Goal: Task Accomplishment & Management: Complete application form

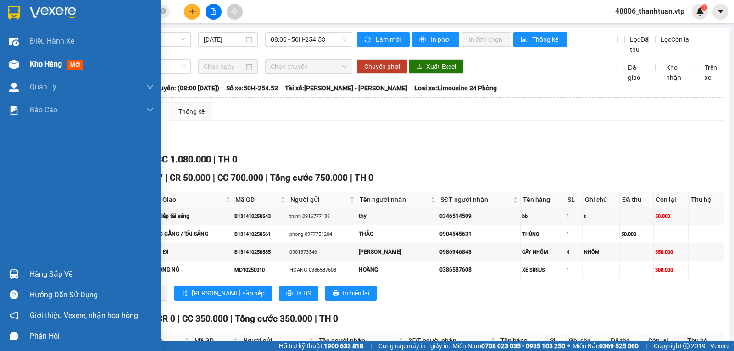
click at [37, 64] on span "Kho hàng" at bounding box center [46, 64] width 32 height 9
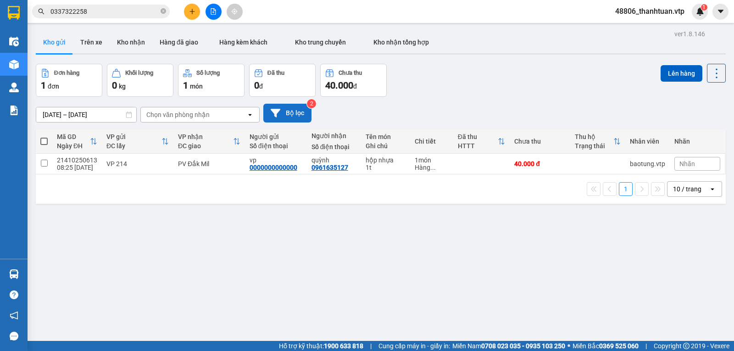
click at [285, 115] on button "Bộ lọc" at bounding box center [287, 113] width 48 height 19
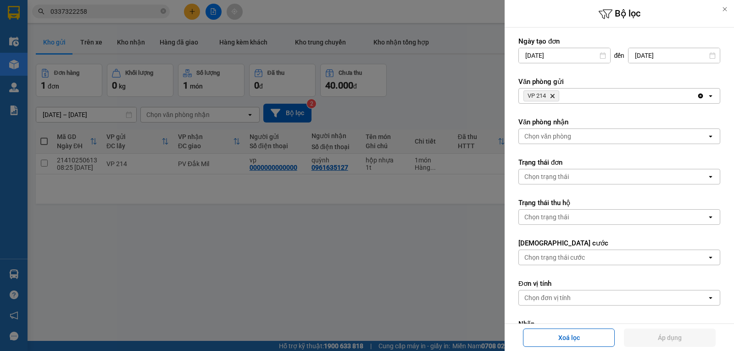
click at [554, 94] on icon "Delete" at bounding box center [552, 96] width 6 height 6
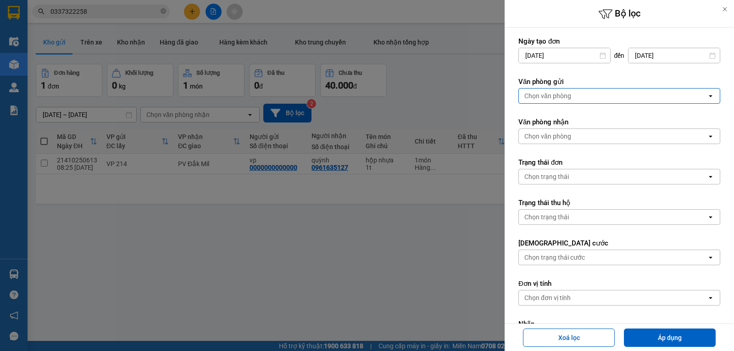
click at [564, 96] on div "Chọn văn phòng" at bounding box center [547, 95] width 47 height 9
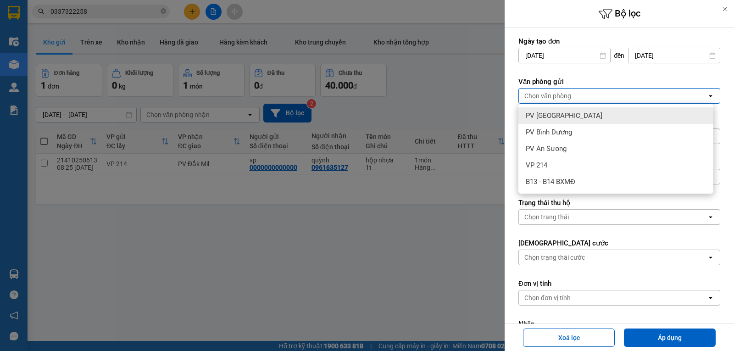
type input "2"
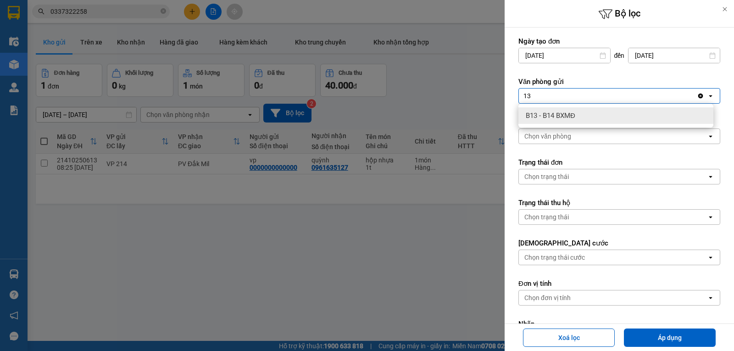
type input "13"
click at [569, 116] on span "B13 - B14 BXMĐ" at bounding box center [551, 115] width 50 height 9
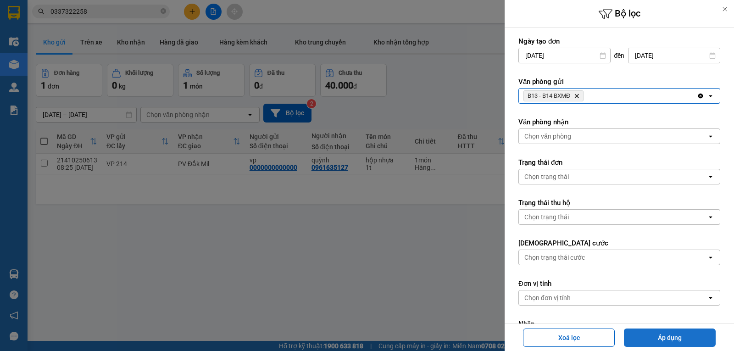
click at [680, 338] on button "Áp dụng" at bounding box center [670, 337] width 92 height 18
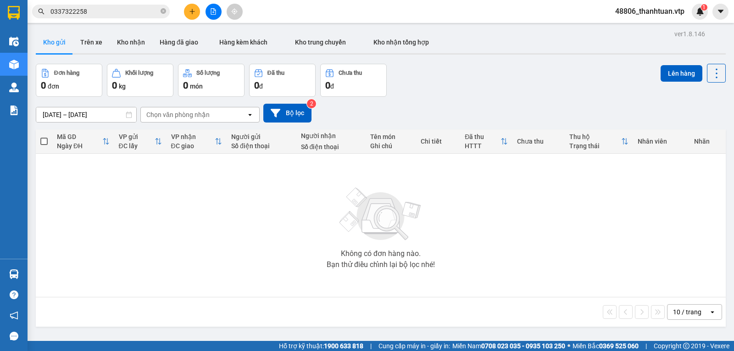
scroll to position [42, 0]
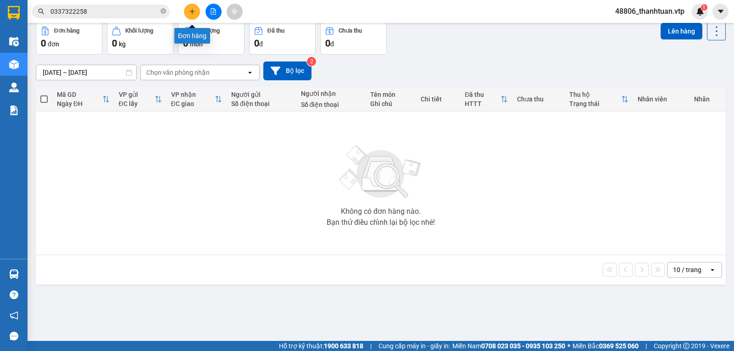
click at [193, 14] on button at bounding box center [192, 12] width 16 height 16
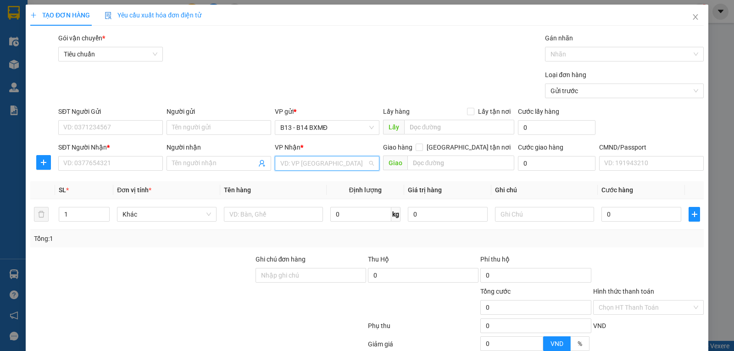
click at [292, 163] on input "search" at bounding box center [323, 163] width 87 height 14
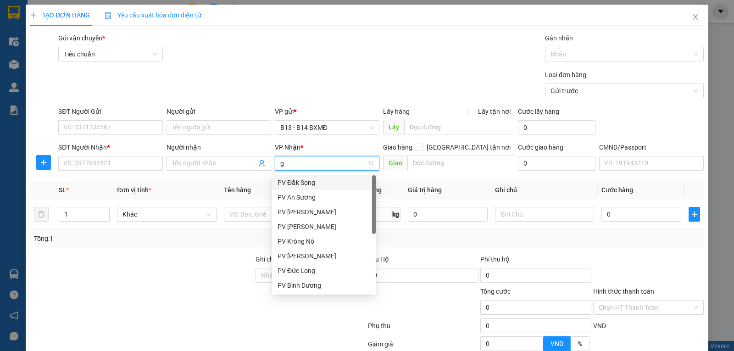
type input "gn"
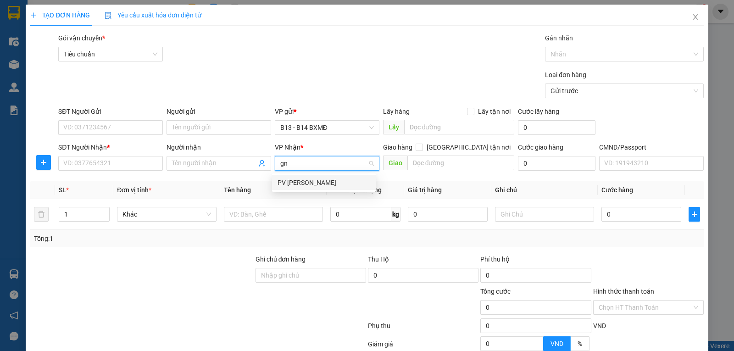
click at [291, 183] on div "PV [PERSON_NAME]" at bounding box center [323, 182] width 93 height 10
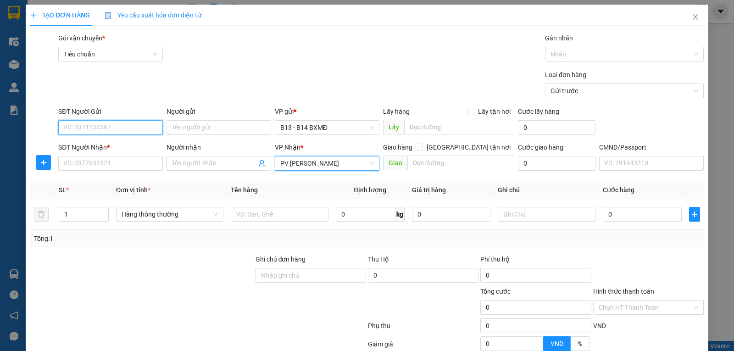
click at [104, 128] on input "SĐT Người Gửi" at bounding box center [110, 127] width 105 height 15
type input "0832530722"
click at [140, 155] on div "SĐT Người Nhận *" at bounding box center [110, 149] width 105 height 14
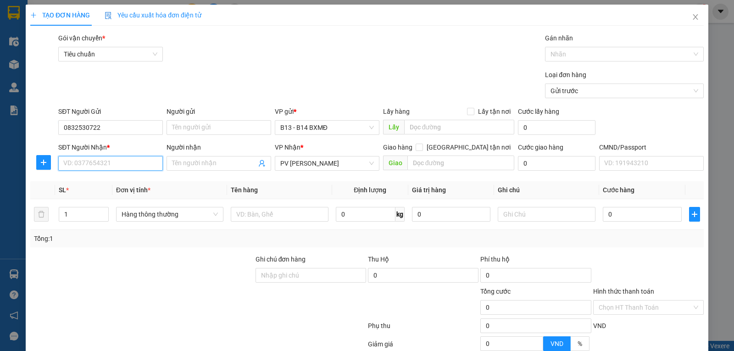
click at [140, 161] on input "SĐT Người Nhận *" at bounding box center [110, 163] width 105 height 15
type input "0981722401"
click at [142, 183] on div "0981722401 - THẢO" at bounding box center [109, 182] width 93 height 10
type input "THẢO"
type input "0981722401"
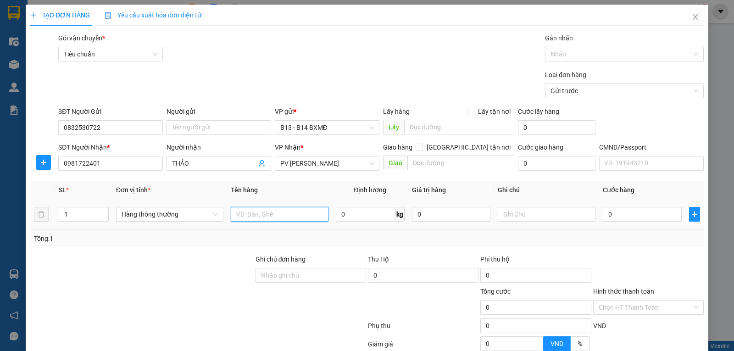
click at [265, 220] on input "text" at bounding box center [280, 214] width 98 height 15
type input "d"
type input "đô ăn"
type input "c"
type input "3"
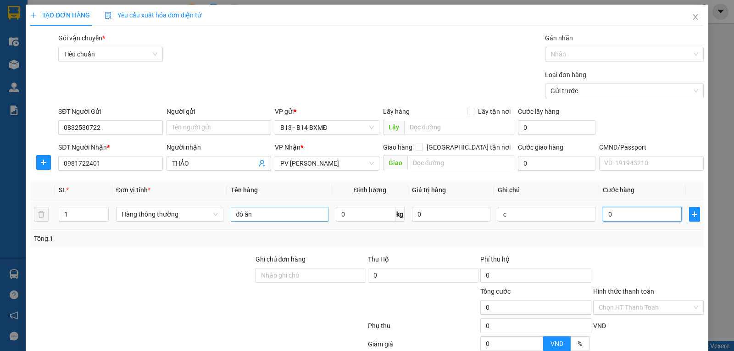
type input "3"
type input "30"
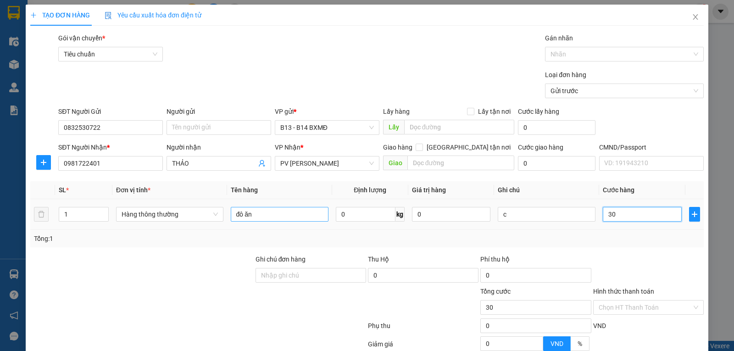
type input "300"
type input "3.000"
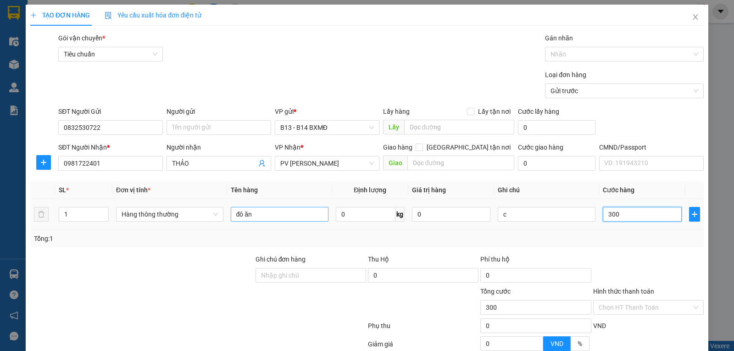
type input "3.000"
type input "30.000"
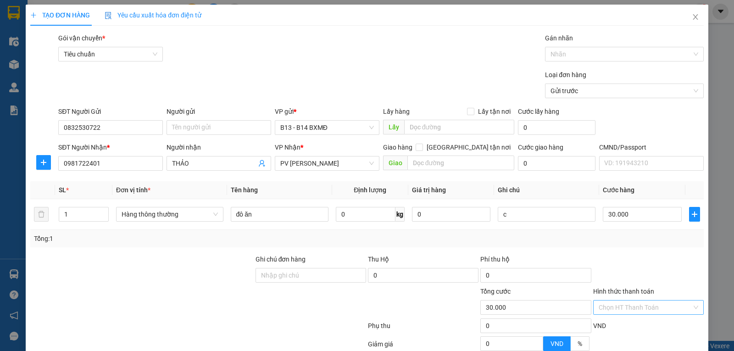
click at [623, 310] on input "Hình thức thanh toán" at bounding box center [644, 307] width 93 height 14
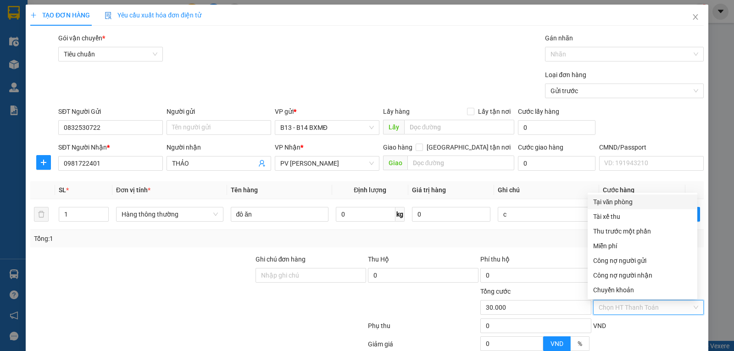
click at [597, 200] on div "Tại văn phòng" at bounding box center [642, 202] width 99 height 10
type input "0"
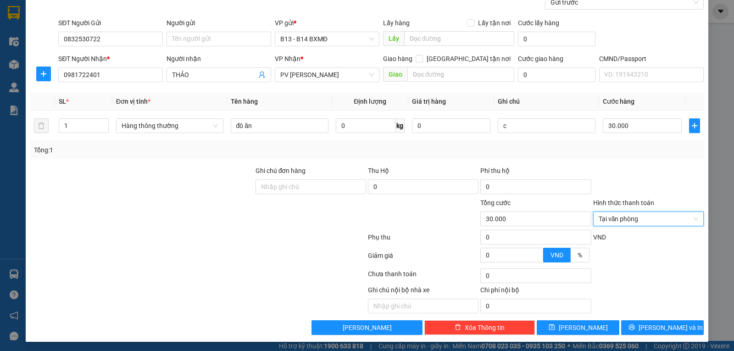
scroll to position [92, 0]
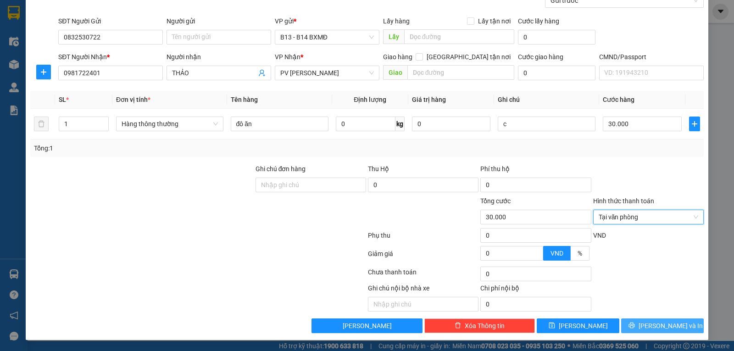
drag, startPoint x: 659, startPoint y: 325, endPoint x: 653, endPoint y: 324, distance: 5.6
click at [659, 325] on span "[PERSON_NAME] và In" at bounding box center [670, 326] width 64 height 10
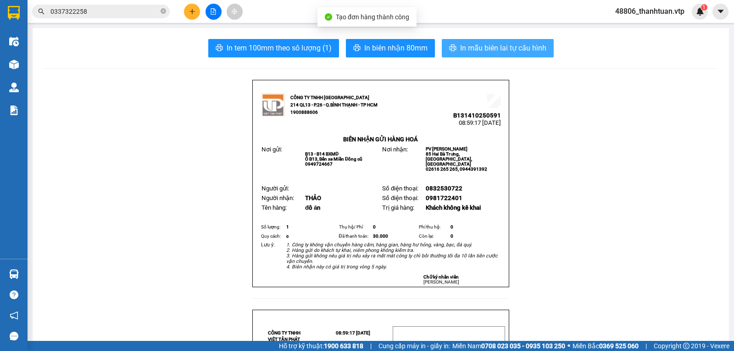
click at [483, 47] on span "In mẫu biên lai tự cấu hình" at bounding box center [503, 47] width 86 height 11
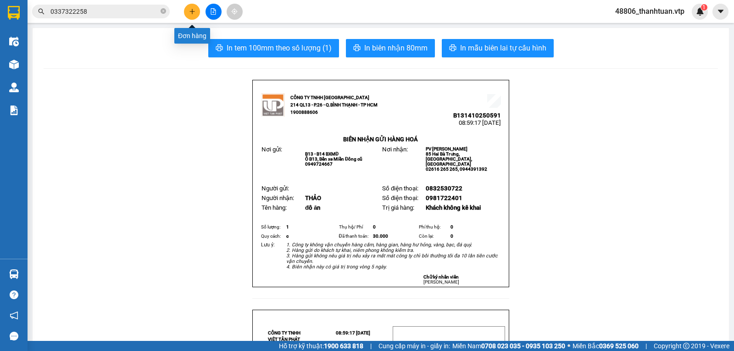
click at [194, 14] on icon "plus" at bounding box center [192, 11] width 6 height 6
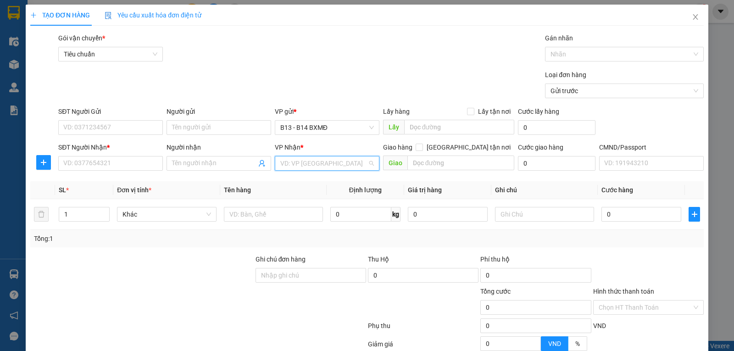
click at [318, 162] on input "search" at bounding box center [323, 163] width 87 height 14
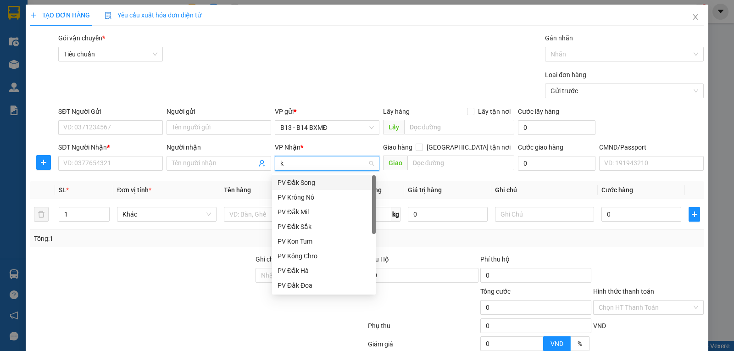
type input "kn"
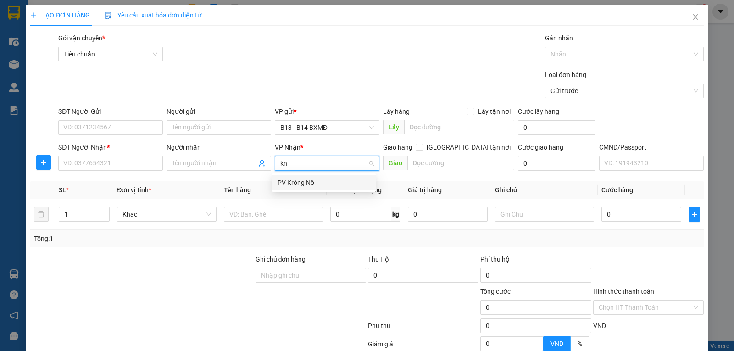
click at [301, 180] on div "PV Krông Nô" at bounding box center [323, 182] width 93 height 10
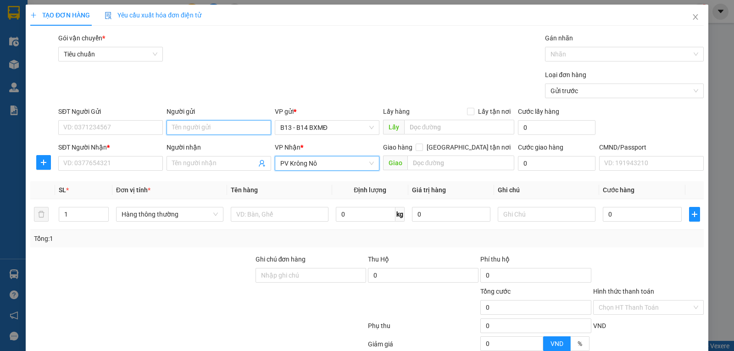
click at [187, 127] on input "Người gửi" at bounding box center [218, 127] width 105 height 15
type input "thái"
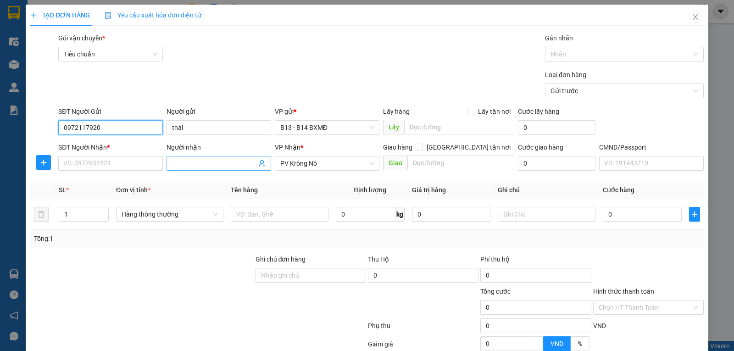
type input "0972117920"
click at [222, 161] on input "Người nhận" at bounding box center [214, 163] width 84 height 10
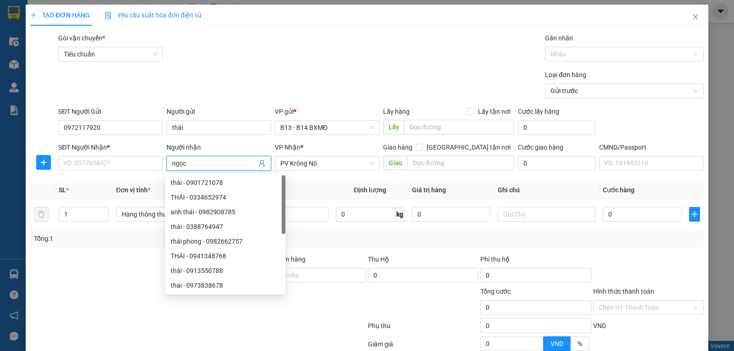
type input "ngọc"
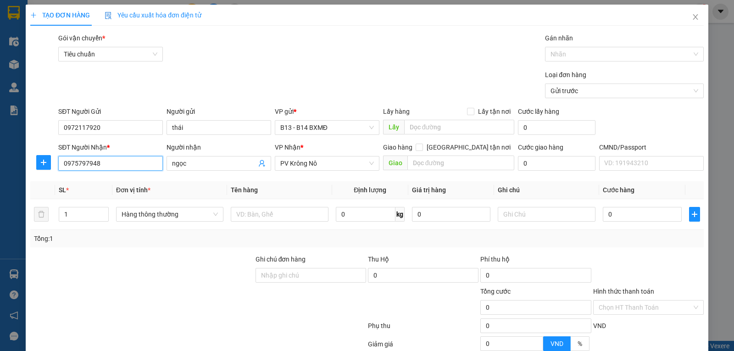
type input "0975797948"
drag, startPoint x: 277, startPoint y: 111, endPoint x: 283, endPoint y: 108, distance: 6.4
drag, startPoint x: 283, startPoint y: 108, endPoint x: 243, endPoint y: 216, distance: 115.5
click at [243, 216] on input "text" at bounding box center [280, 214] width 98 height 15
type input "nồi phở"
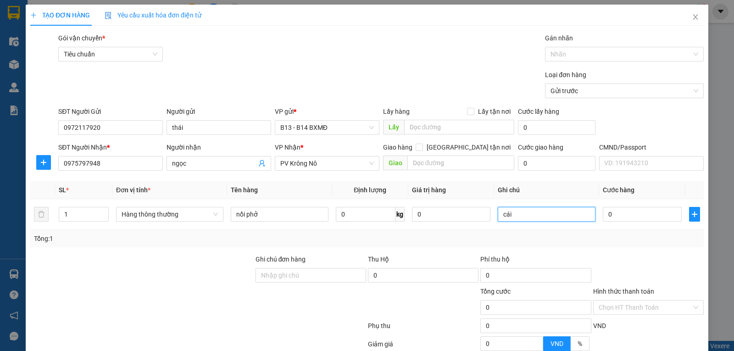
type input "cái"
type input "2"
type input "20"
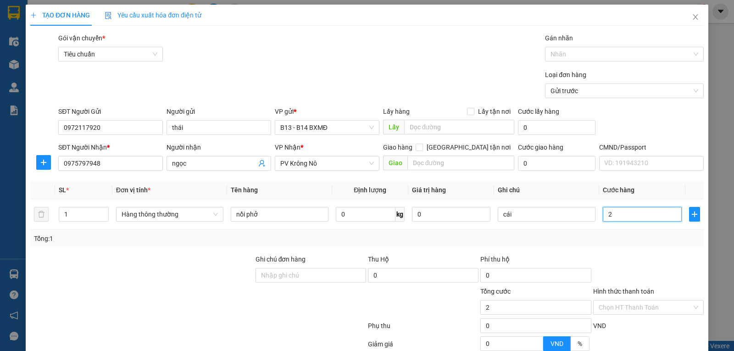
type input "20"
type input "200"
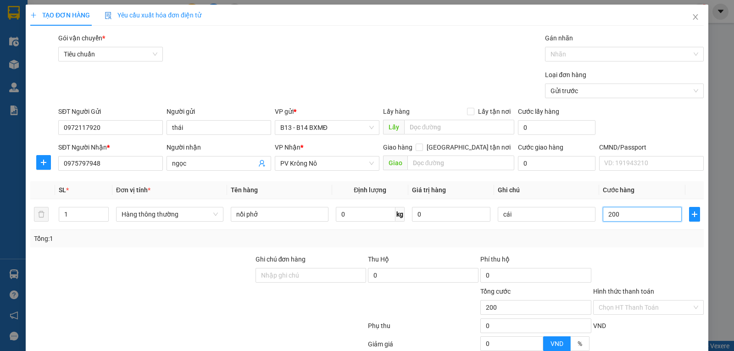
type input "2.000"
type input "20.000"
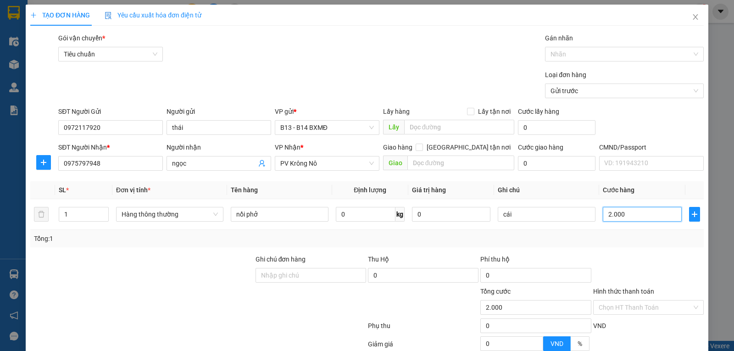
type input "20.000"
type input "200.000"
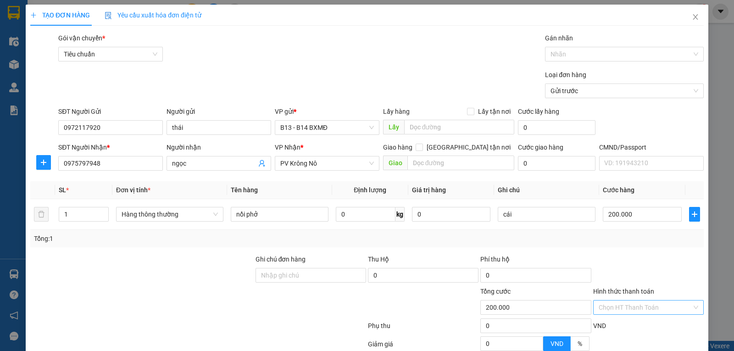
click at [616, 303] on input "Hình thức thanh toán" at bounding box center [644, 307] width 93 height 14
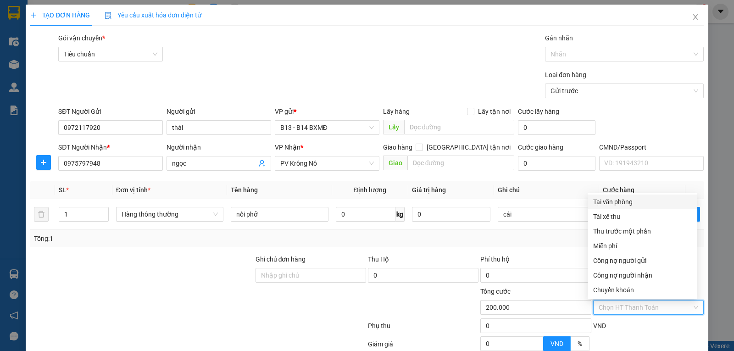
click at [617, 204] on div "Tại văn phòng" at bounding box center [642, 202] width 99 height 10
type input "0"
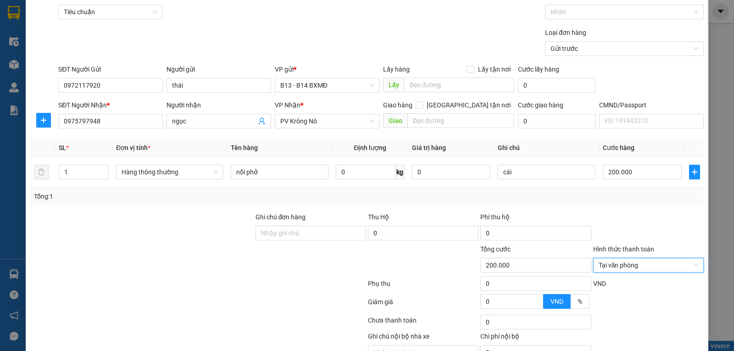
scroll to position [92, 0]
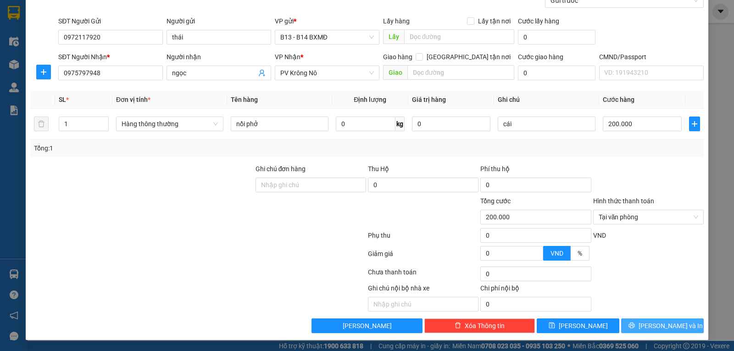
click at [664, 326] on span "[PERSON_NAME] và In" at bounding box center [670, 326] width 64 height 10
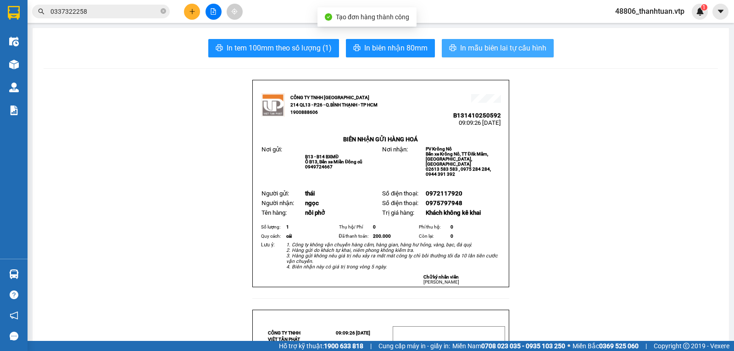
drag, startPoint x: 504, startPoint y: 43, endPoint x: 489, endPoint y: 55, distance: 20.2
click at [504, 43] on span "In mẫu biên lai tự cấu hình" at bounding box center [503, 47] width 86 height 11
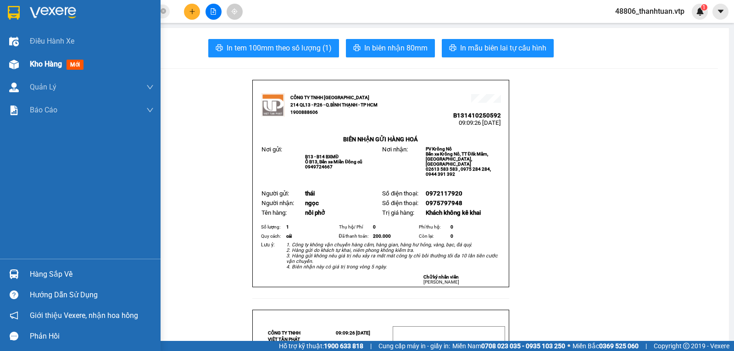
click at [44, 61] on span "Kho hàng" at bounding box center [46, 64] width 32 height 9
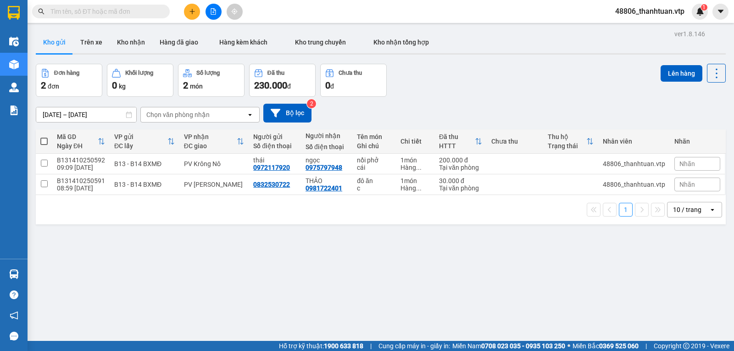
click at [189, 12] on icon "plus" at bounding box center [192, 11] width 6 height 6
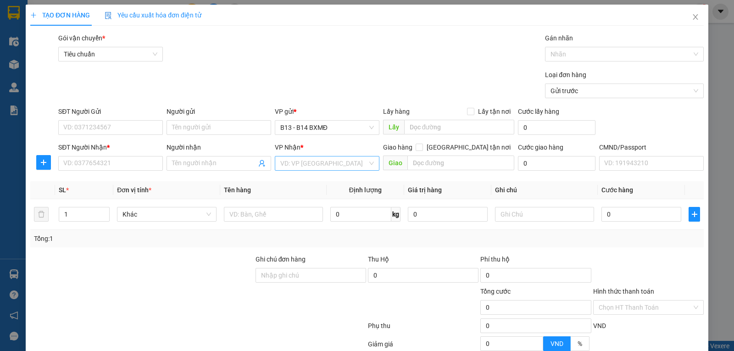
click at [290, 168] on input "search" at bounding box center [323, 163] width 87 height 14
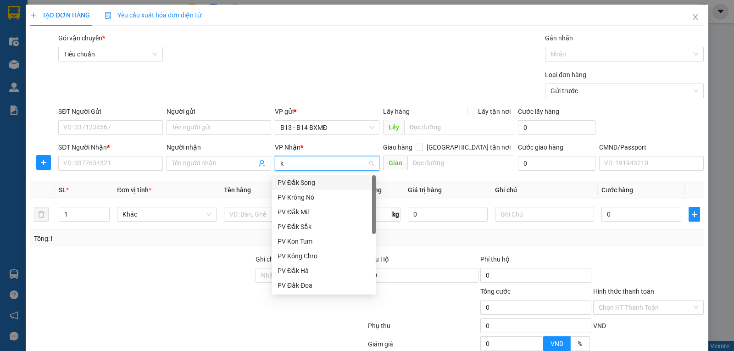
type input "kn"
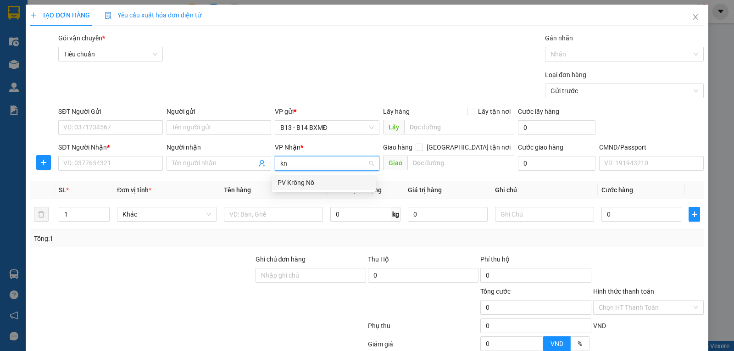
click at [317, 187] on div "PV Krông Nô" at bounding box center [323, 182] width 93 height 10
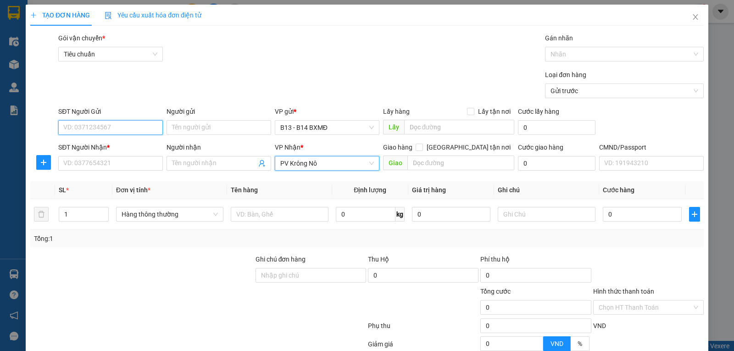
click at [126, 127] on input "SĐT Người Gửi" at bounding box center [110, 127] width 105 height 15
type input "0353800053"
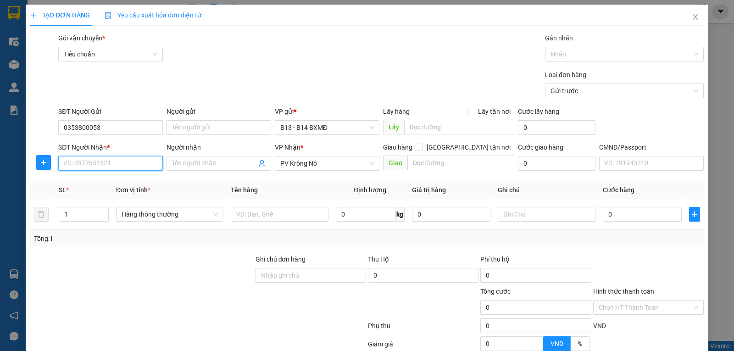
click at [121, 171] on input "SĐT Người Nhận *" at bounding box center [110, 163] width 105 height 15
type input "0944149729"
click at [180, 164] on input "Người nhận" at bounding box center [214, 163] width 84 height 10
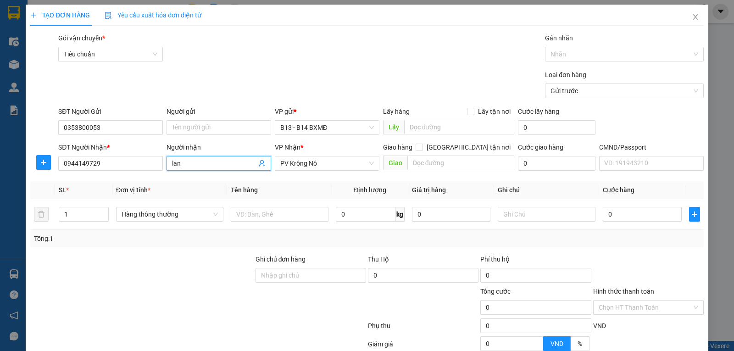
type input "lan"
click at [265, 220] on input "text" at bounding box center [280, 214] width 98 height 15
type input "d"
type input "đồ ăn"
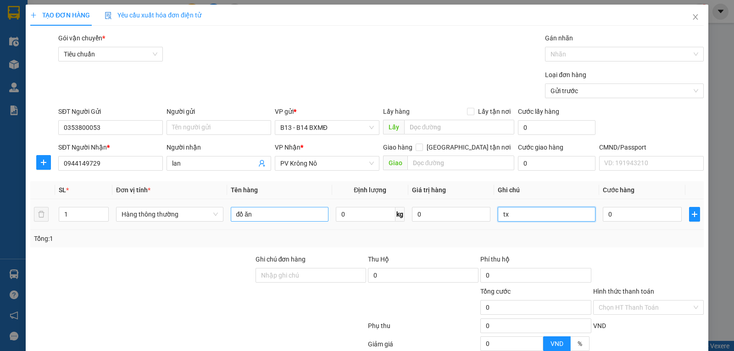
type input "tx"
type input "4"
type input "40"
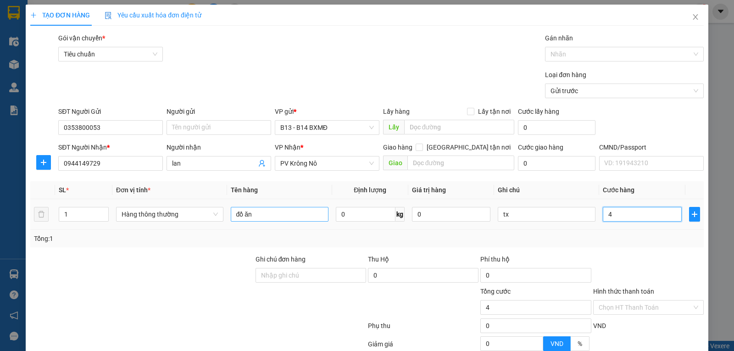
type input "40"
type input "400"
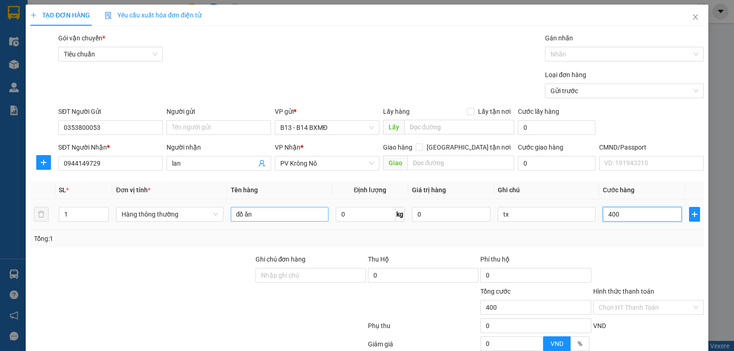
type input "4.000"
type input "40.000"
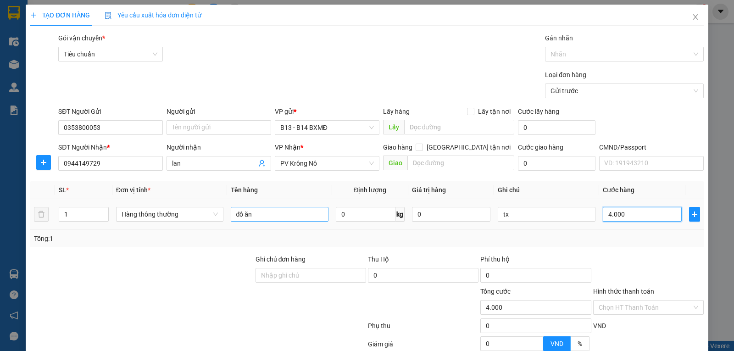
type input "40.000"
click at [644, 305] on input "Hình thức thanh toán" at bounding box center [644, 307] width 93 height 14
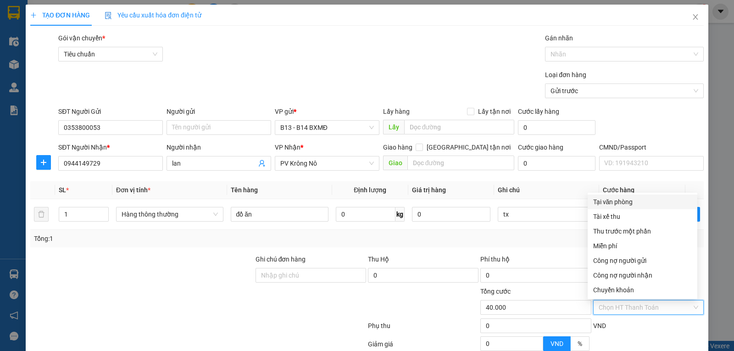
click at [603, 202] on div "Tại văn phòng" at bounding box center [642, 202] width 99 height 10
type input "0"
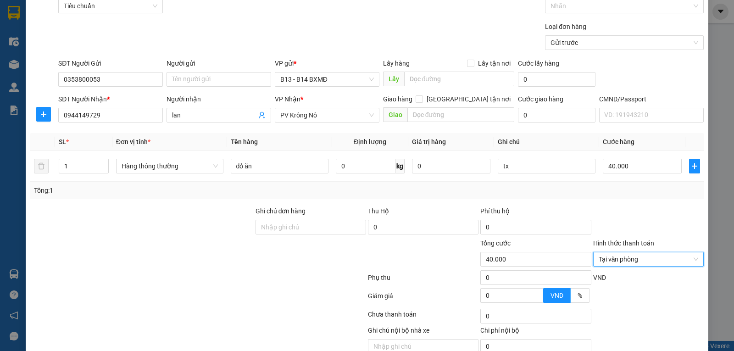
scroll to position [92, 0]
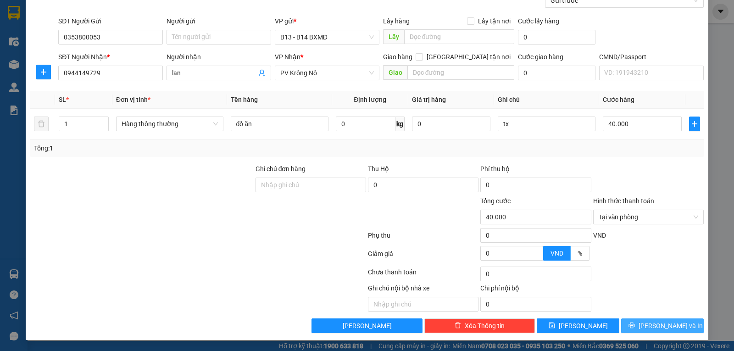
click at [670, 325] on span "[PERSON_NAME] và In" at bounding box center [670, 326] width 64 height 10
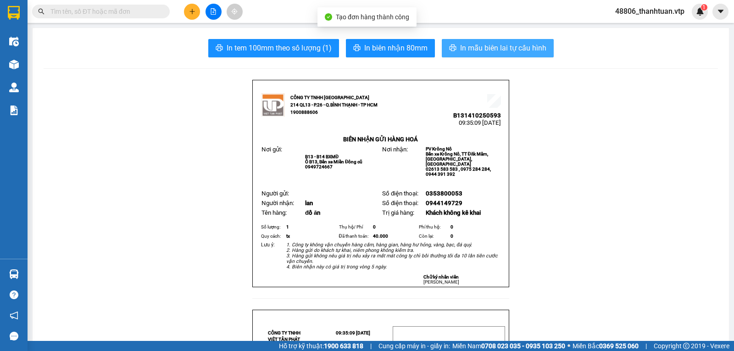
click at [472, 48] on span "In mẫu biên lai tự cấu hình" at bounding box center [503, 47] width 86 height 11
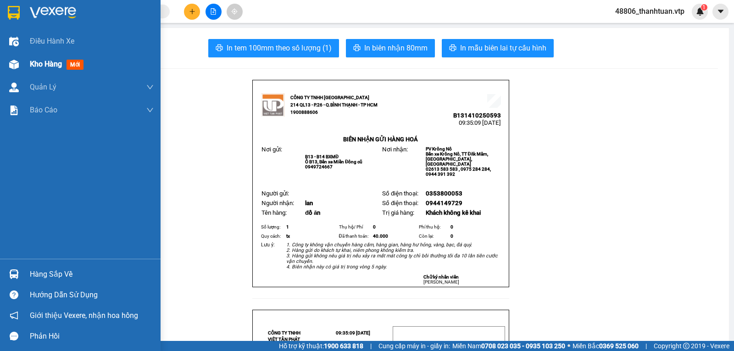
click at [28, 64] on div "Kho hàng mới" at bounding box center [80, 64] width 161 height 23
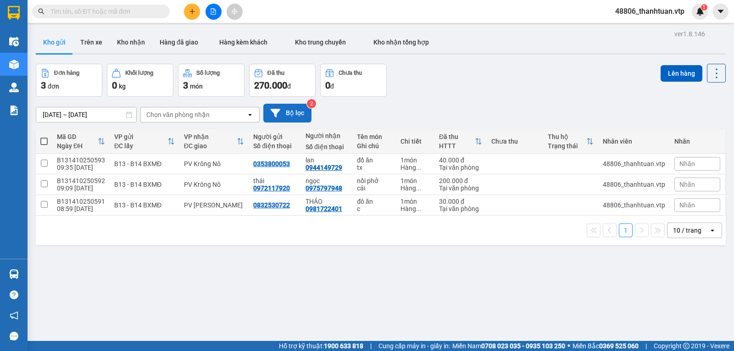
click at [291, 108] on button "Bộ lọc" at bounding box center [287, 113] width 48 height 19
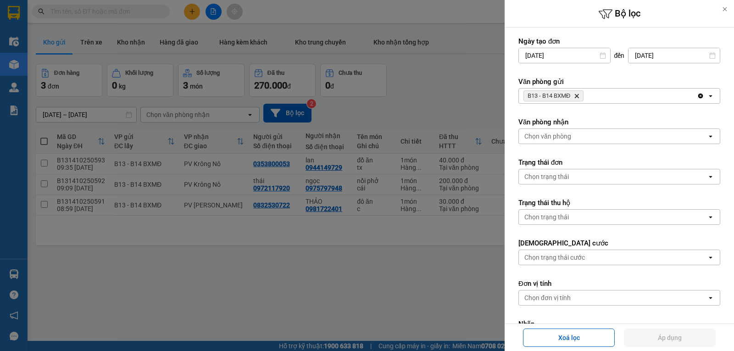
click at [578, 94] on icon "Delete" at bounding box center [577, 96] width 6 height 6
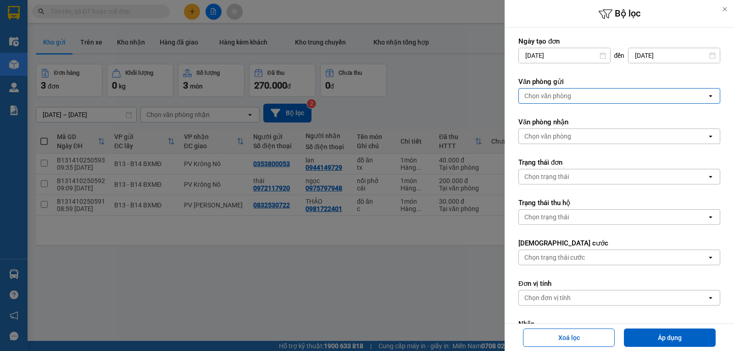
click at [578, 99] on div "Chọn văn phòng" at bounding box center [613, 96] width 188 height 15
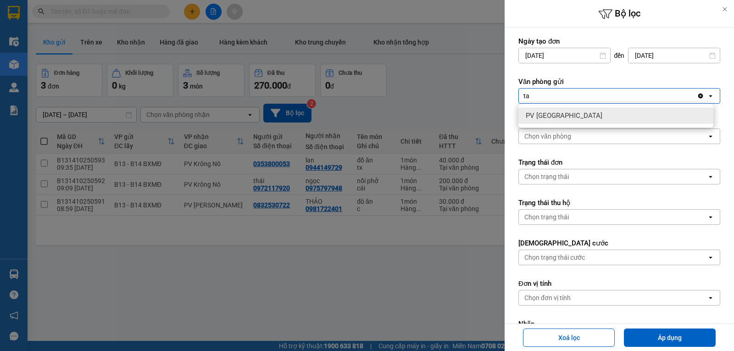
type input "ta"
click at [550, 119] on span "PV [GEOGRAPHIC_DATA]" at bounding box center [564, 115] width 77 height 9
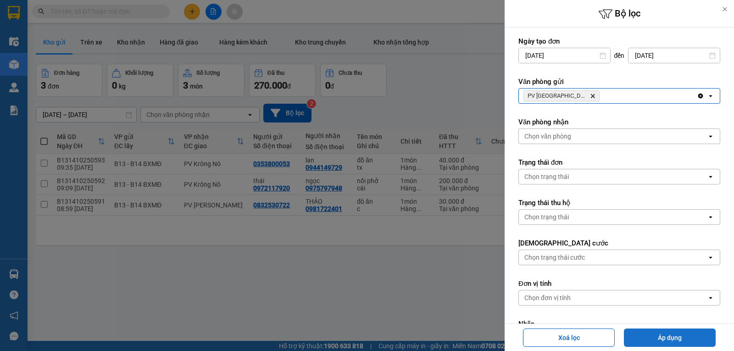
click at [660, 339] on button "Áp dụng" at bounding box center [670, 337] width 92 height 18
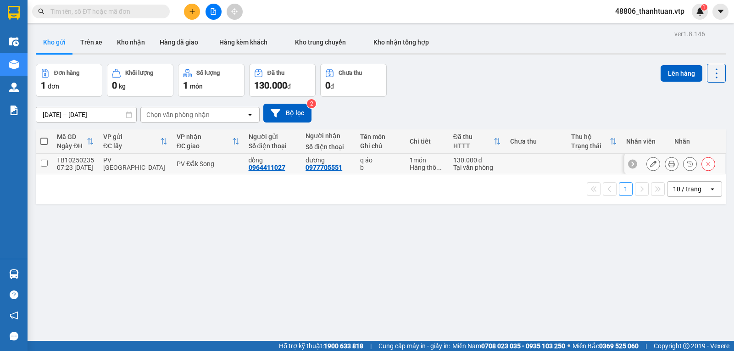
click at [46, 166] on input "checkbox" at bounding box center [44, 163] width 7 height 7
checkbox input "true"
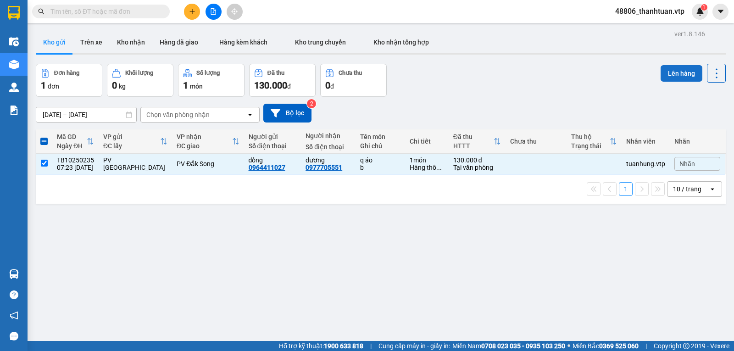
click at [662, 72] on button "Lên hàng" at bounding box center [681, 73] width 42 height 17
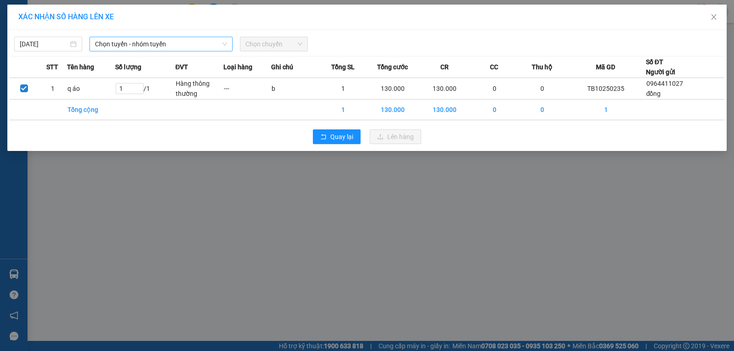
click at [165, 44] on span "Chọn tuyến - nhóm tuyến" at bounding box center [161, 44] width 132 height 14
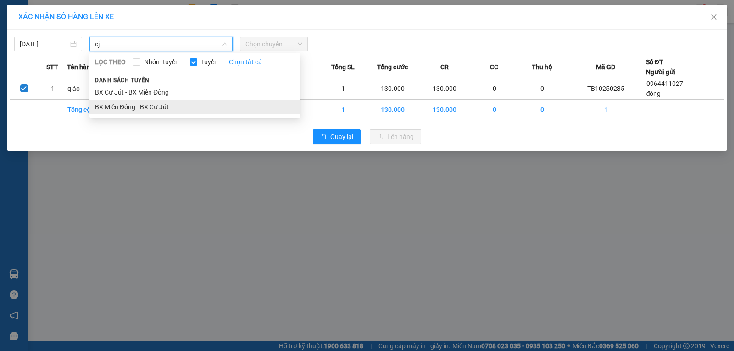
type input "cj"
click at [151, 108] on li "BX Miền Đông - BX Cư Jút" at bounding box center [194, 107] width 211 height 15
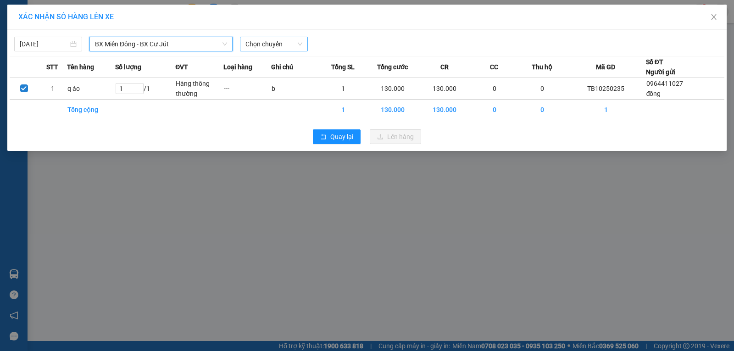
drag, startPoint x: 257, startPoint y: 44, endPoint x: 254, endPoint y: 52, distance: 8.4
click at [257, 46] on span "Chọn chuyến" at bounding box center [273, 44] width 57 height 14
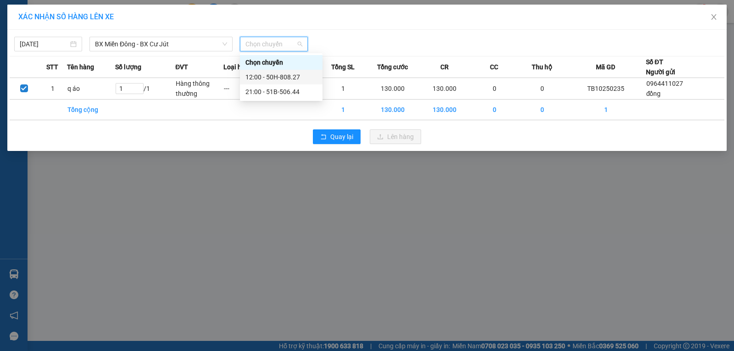
click at [256, 77] on div "12:00 - 50H-808.27" at bounding box center [281, 77] width 72 height 10
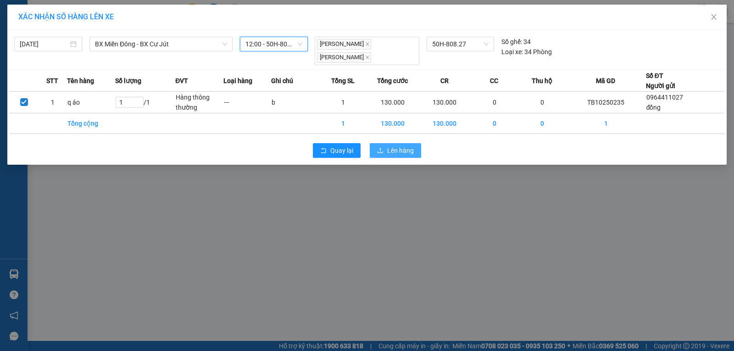
drag, startPoint x: 396, startPoint y: 147, endPoint x: 387, endPoint y: 148, distance: 9.3
click at [392, 147] on span "Lên hàng" at bounding box center [400, 150] width 27 height 10
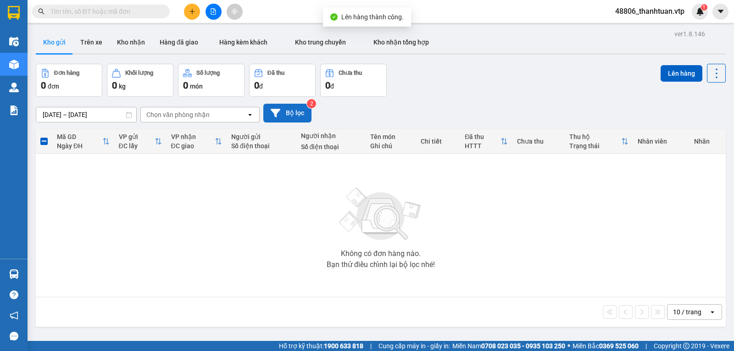
click at [287, 111] on button "Bộ lọc" at bounding box center [287, 113] width 48 height 19
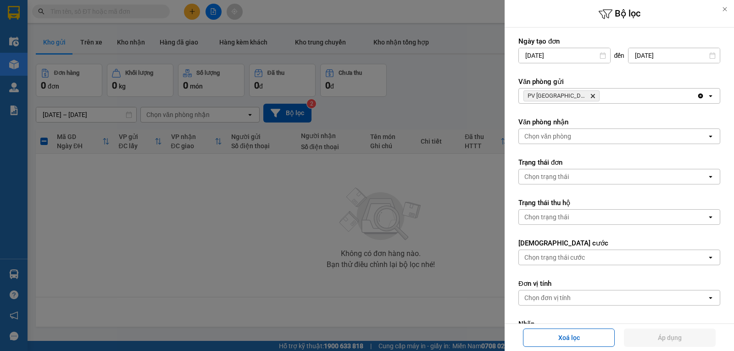
click at [591, 95] on icon "PV Tân Bình, close by backspace" at bounding box center [593, 96] width 4 height 4
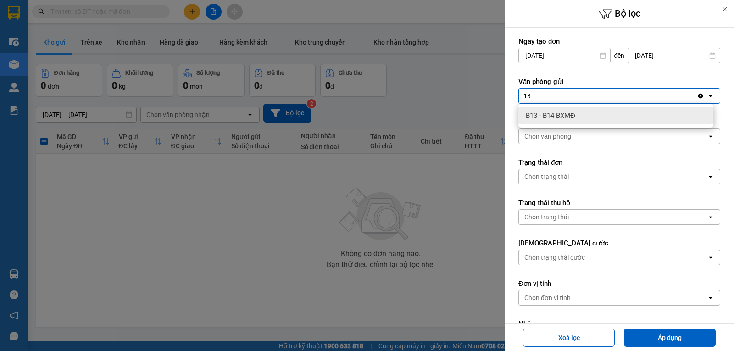
type input "13"
click at [547, 114] on span "B13 - B14 BXMĐ" at bounding box center [551, 115] width 50 height 9
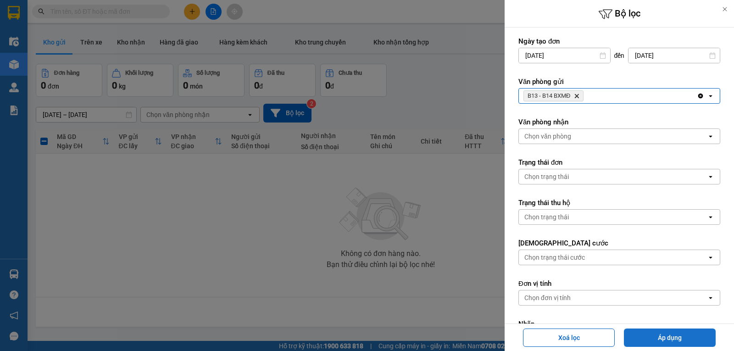
click at [682, 337] on button "Áp dụng" at bounding box center [670, 337] width 92 height 18
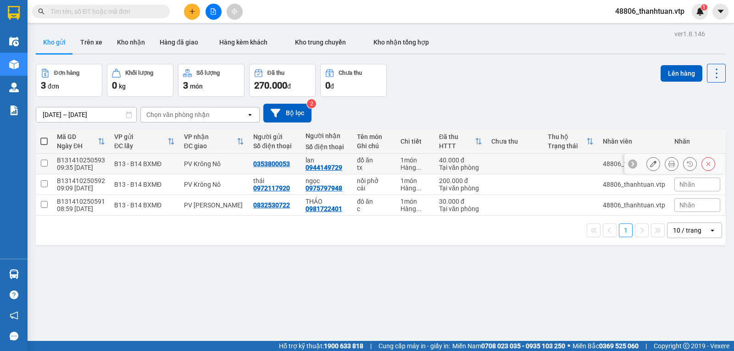
drag, startPoint x: 43, startPoint y: 166, endPoint x: 40, endPoint y: 181, distance: 14.9
click at [43, 166] on input "checkbox" at bounding box center [44, 163] width 7 height 7
checkbox input "true"
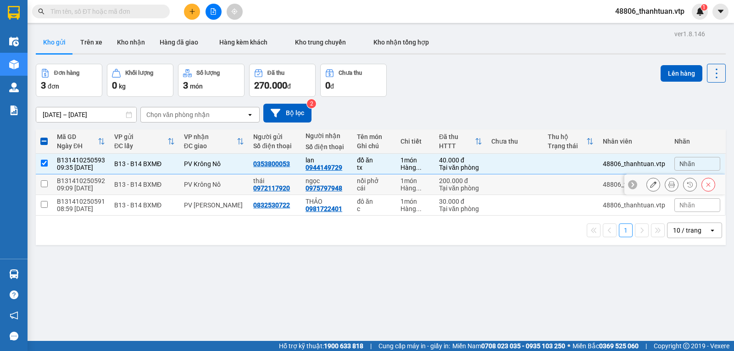
click at [43, 187] on input "checkbox" at bounding box center [44, 183] width 7 height 7
checkbox input "true"
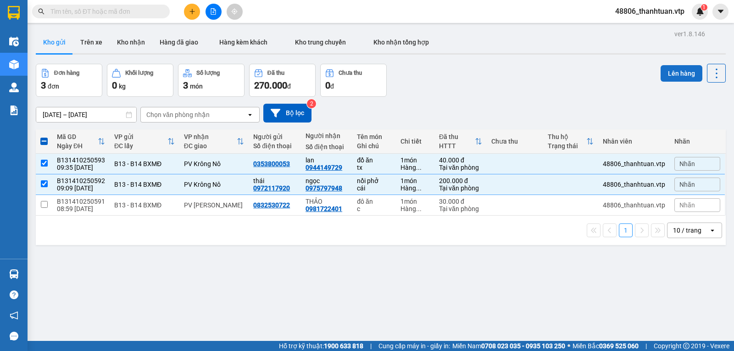
click at [661, 74] on button "Lên hàng" at bounding box center [681, 73] width 42 height 17
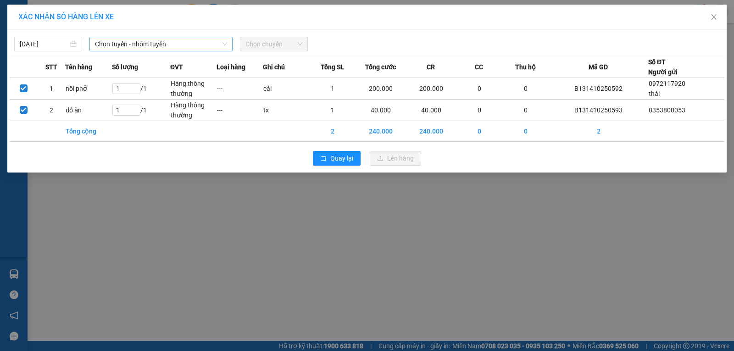
click at [140, 44] on span "Chọn tuyến - nhóm tuyến" at bounding box center [161, 44] width 132 height 14
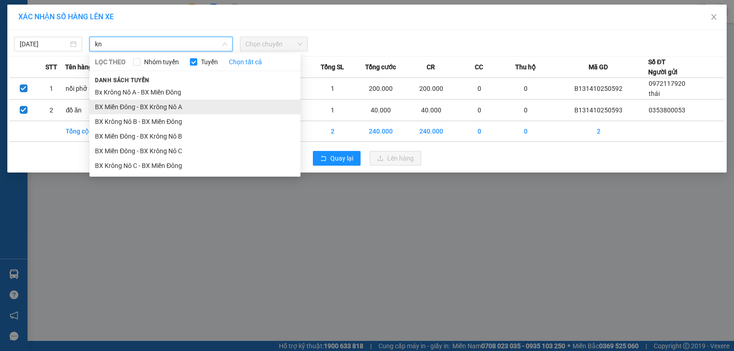
type input "kn"
click at [154, 104] on li "BX Miền Đông - BX Krông Nô A" at bounding box center [194, 107] width 211 height 15
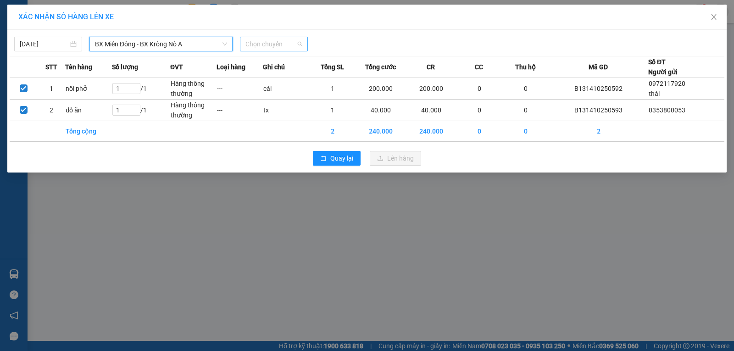
drag, startPoint x: 260, startPoint y: 46, endPoint x: 254, endPoint y: 74, distance: 28.7
click at [259, 46] on span "Chọn chuyến" at bounding box center [273, 44] width 57 height 14
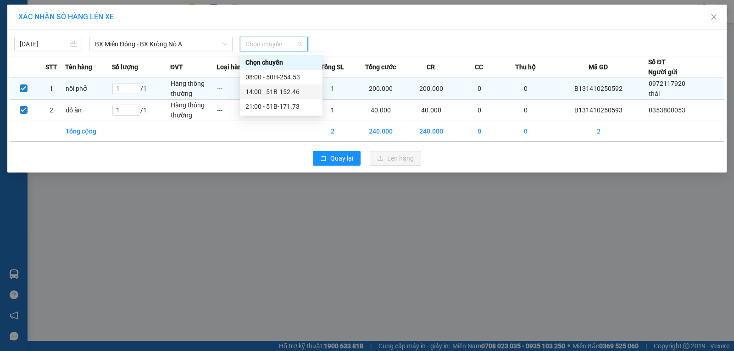
click at [258, 90] on div "14:00 - 51B-152.46" at bounding box center [281, 92] width 72 height 10
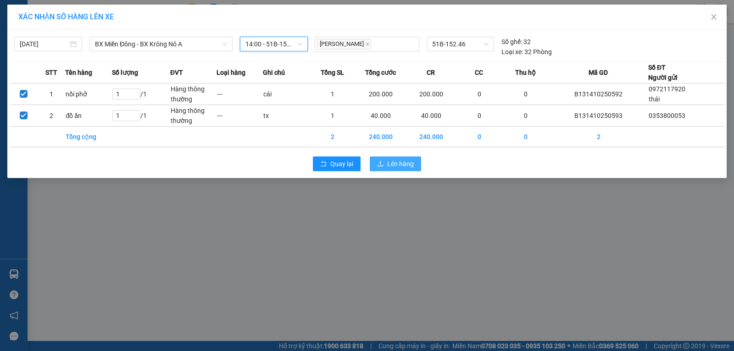
click at [385, 162] on button "Lên hàng" at bounding box center [395, 163] width 51 height 15
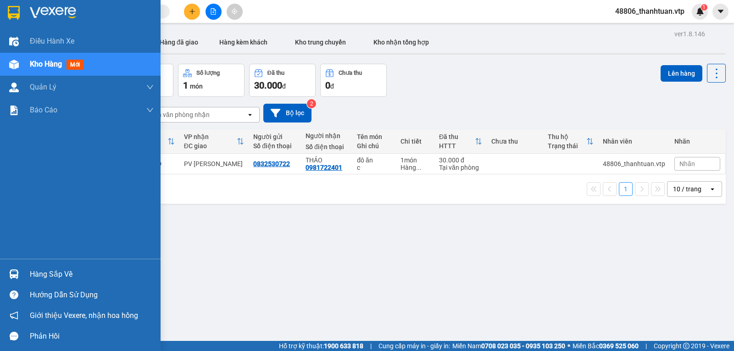
click at [41, 65] on span "Kho hàng" at bounding box center [46, 64] width 32 height 9
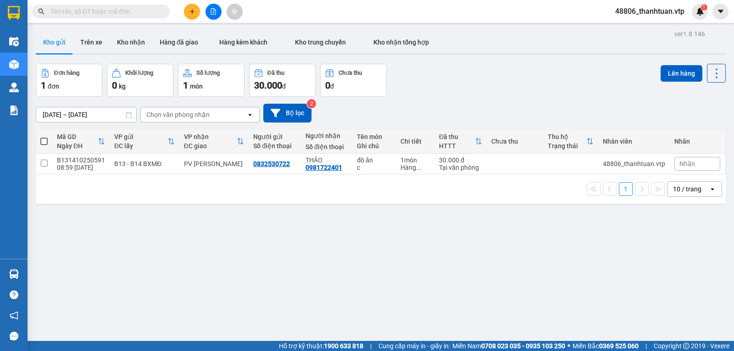
click at [380, 271] on div "ver 1.8.146 Kho gửi Trên xe Kho nhận Hàng đã giao Hàng kèm khách Kho trung chuy…" at bounding box center [380, 203] width 697 height 351
click at [188, 12] on button at bounding box center [192, 12] width 16 height 16
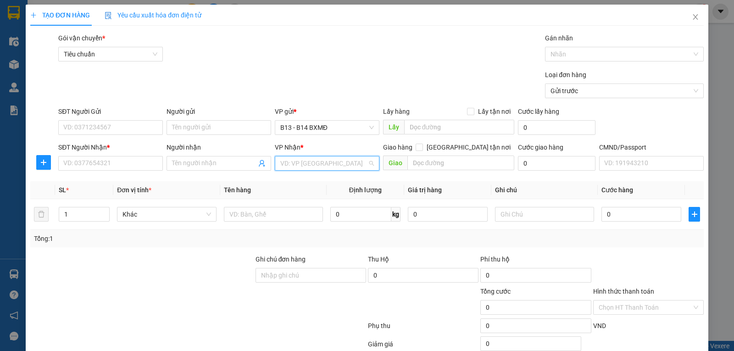
click at [284, 165] on input "search" at bounding box center [323, 163] width 87 height 14
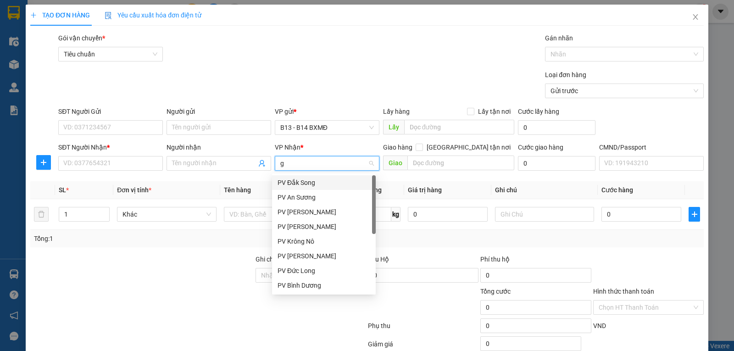
type input "gn"
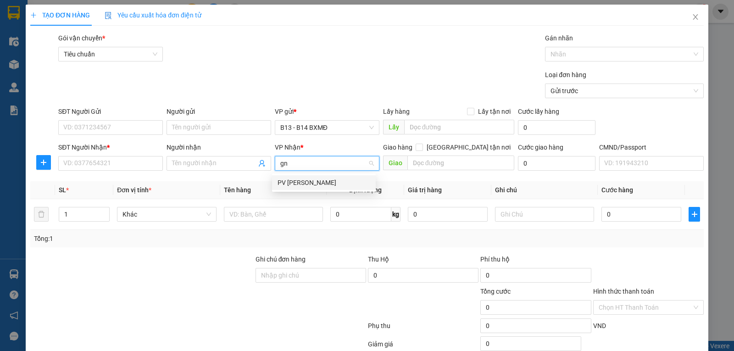
click at [293, 183] on div "PV [PERSON_NAME]" at bounding box center [323, 182] width 93 height 10
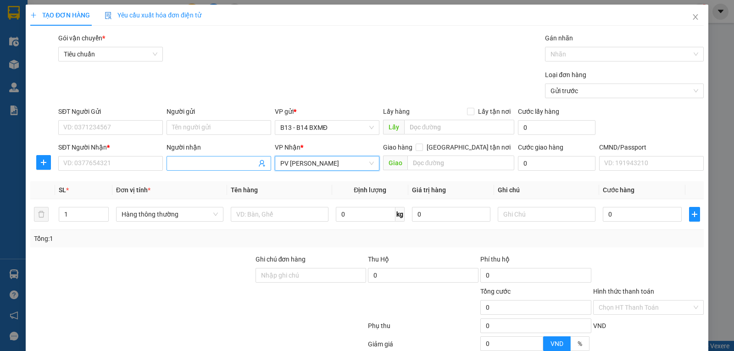
click at [172, 166] on input "Người nhận" at bounding box center [214, 163] width 84 height 10
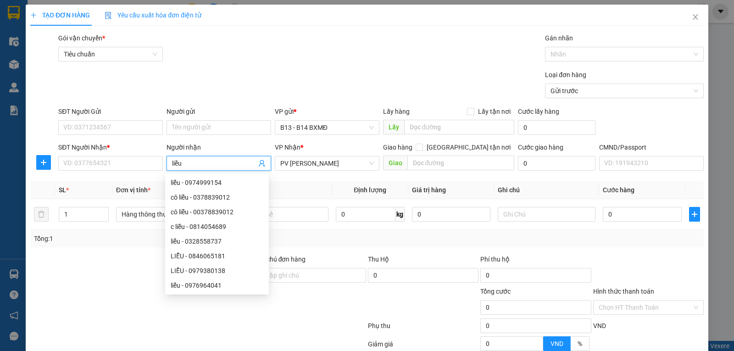
type input "liễu"
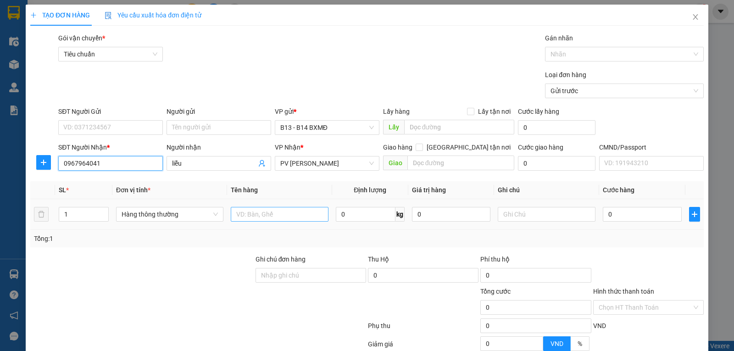
type input "0967964041"
click at [268, 214] on input "text" at bounding box center [280, 214] width 98 height 15
type input "bp"
type input "c"
type input "3"
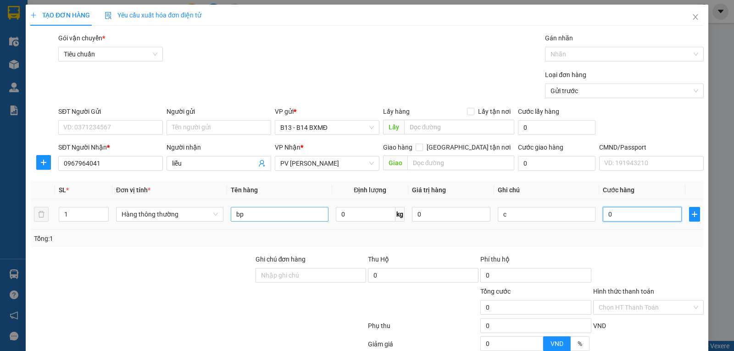
type input "3"
type input "30"
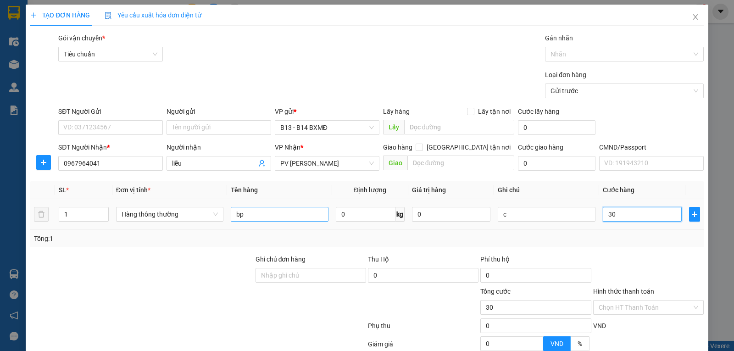
type input "300"
type input "3.000"
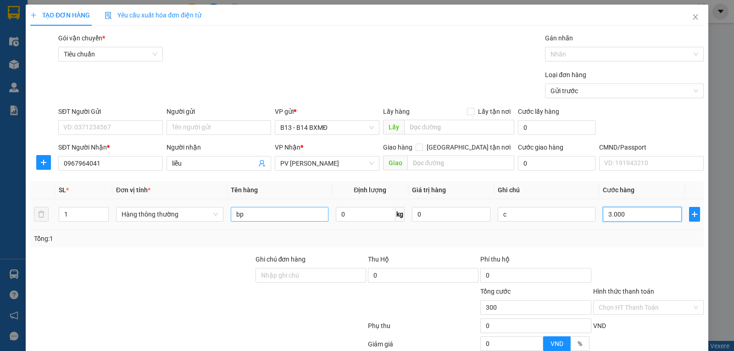
type input "3.000"
type input "30.000"
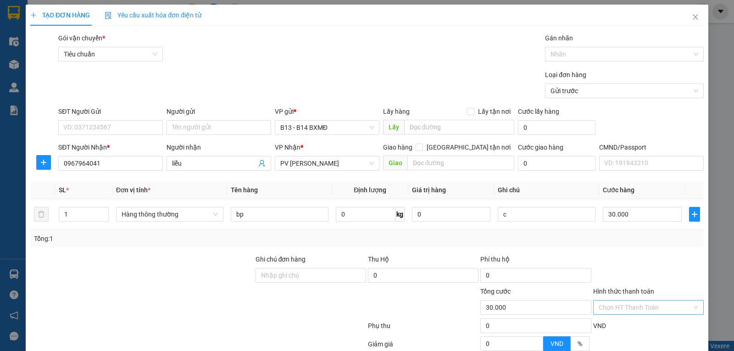
click at [604, 306] on input "Hình thức thanh toán" at bounding box center [644, 307] width 93 height 14
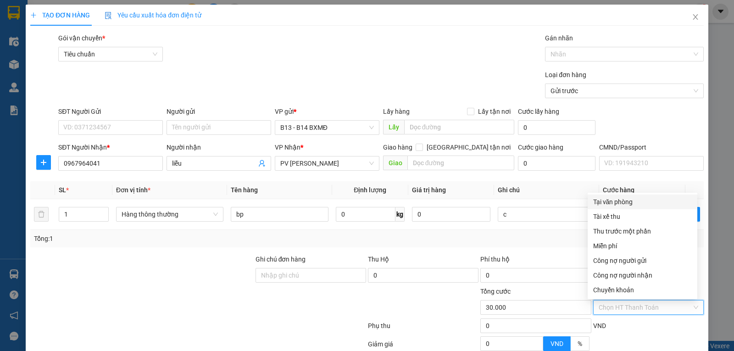
click at [614, 201] on div "Tại văn phòng" at bounding box center [642, 202] width 99 height 10
type input "0"
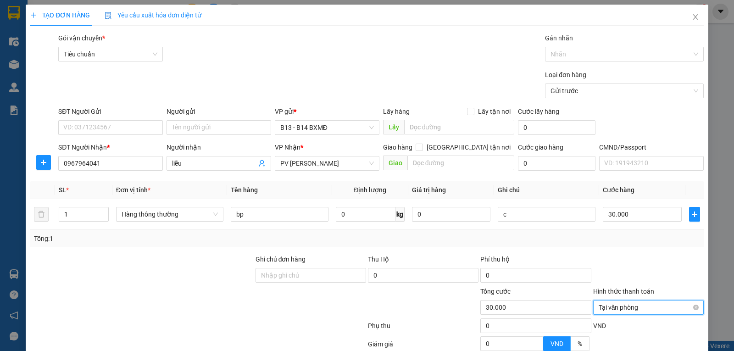
scroll to position [92, 0]
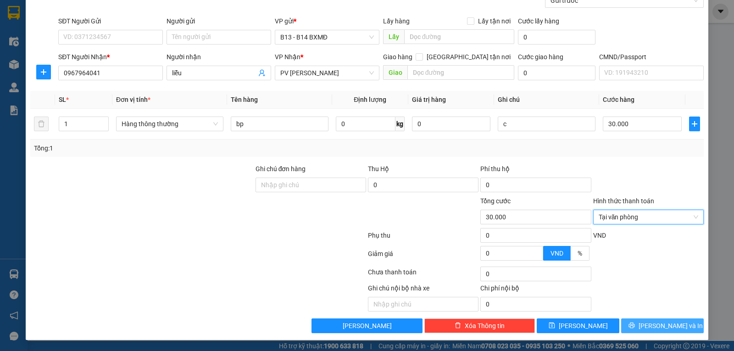
drag, startPoint x: 665, startPoint y: 325, endPoint x: 660, endPoint y: 324, distance: 5.2
click at [665, 325] on span "[PERSON_NAME] và In" at bounding box center [670, 326] width 64 height 10
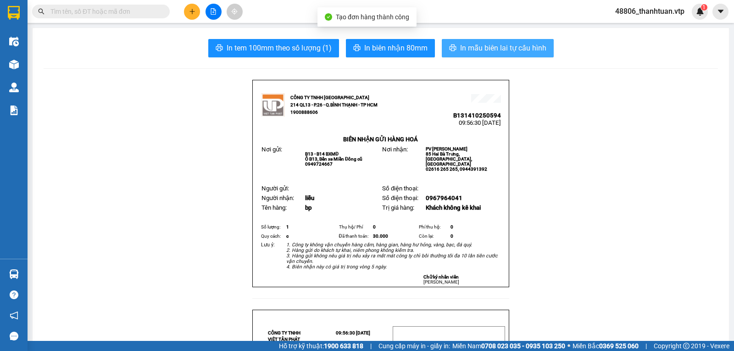
drag, startPoint x: 460, startPoint y: 50, endPoint x: 432, endPoint y: 59, distance: 30.3
click at [460, 49] on span "In mẫu biên lai tự cấu hình" at bounding box center [503, 47] width 86 height 11
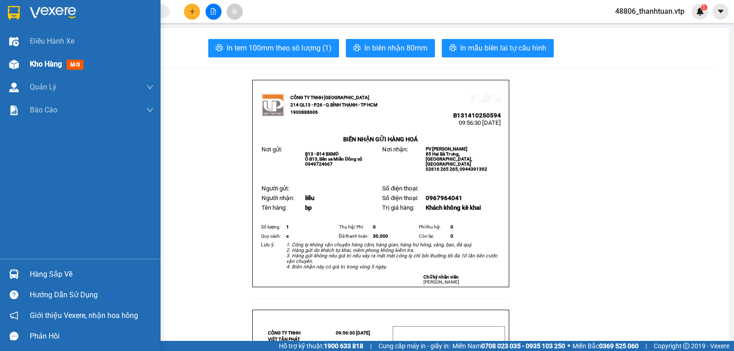
drag, startPoint x: 47, startPoint y: 64, endPoint x: 609, endPoint y: 22, distance: 563.8
click at [48, 63] on span "Kho hàng" at bounding box center [46, 64] width 32 height 9
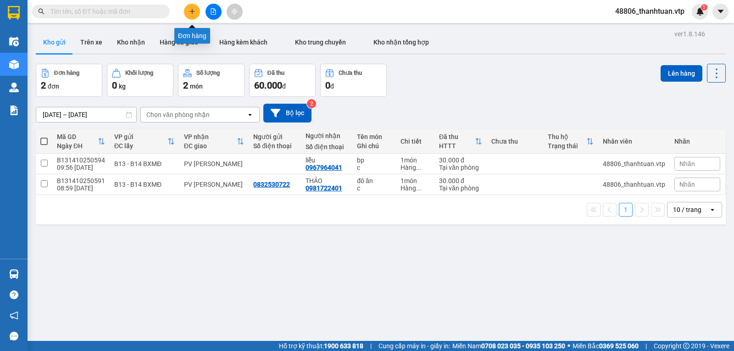
click at [197, 14] on button at bounding box center [192, 12] width 16 height 16
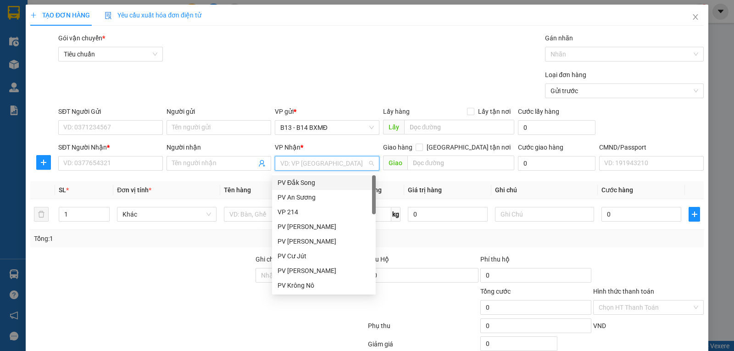
click at [338, 164] on input "search" at bounding box center [323, 163] width 87 height 14
type input "gn"
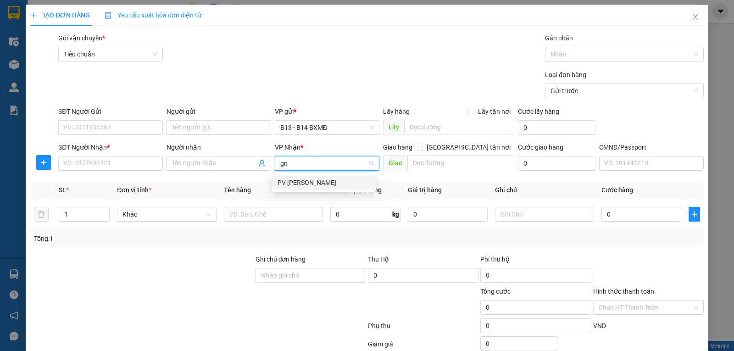
click at [296, 180] on div "PV [PERSON_NAME]" at bounding box center [323, 182] width 93 height 10
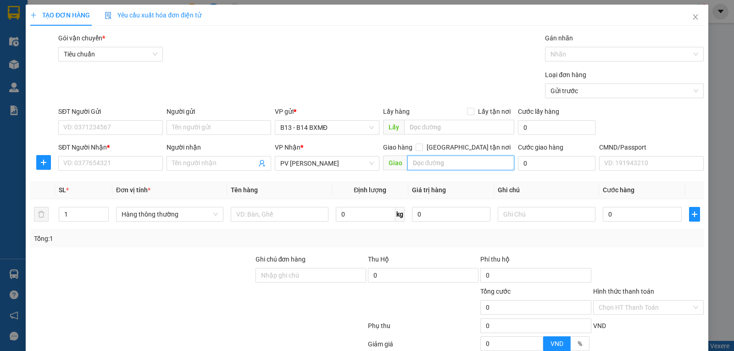
click at [419, 163] on input "text" at bounding box center [460, 162] width 107 height 15
type input "quảng tín"
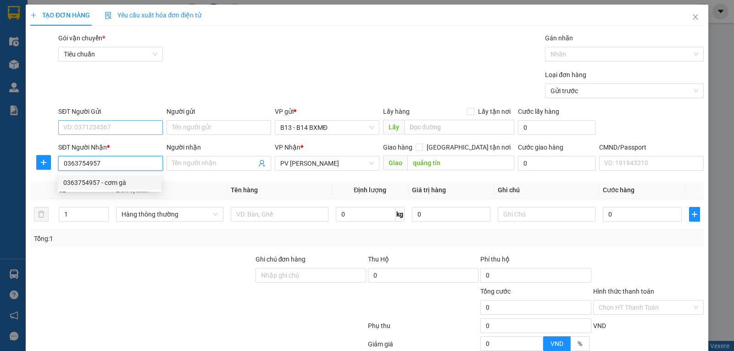
type input "0363754957"
click at [92, 127] on input "SĐT Người Gửi" at bounding box center [110, 127] width 105 height 15
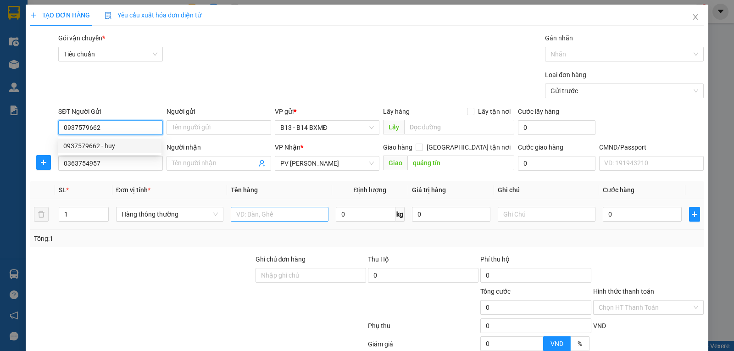
type input "0937579662"
click at [248, 221] on input "text" at bounding box center [280, 214] width 98 height 15
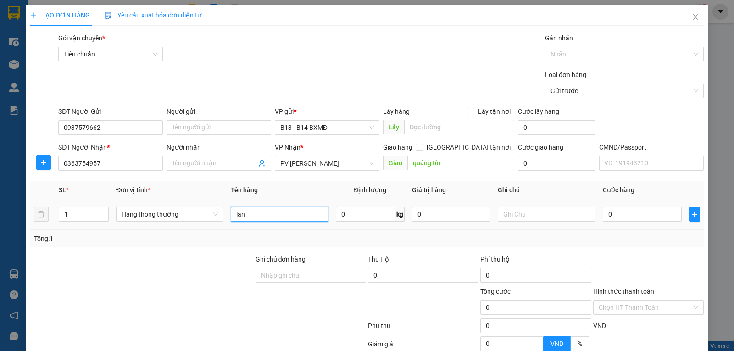
type input "lạnh"
type input "y"
type input "tx"
type input "8"
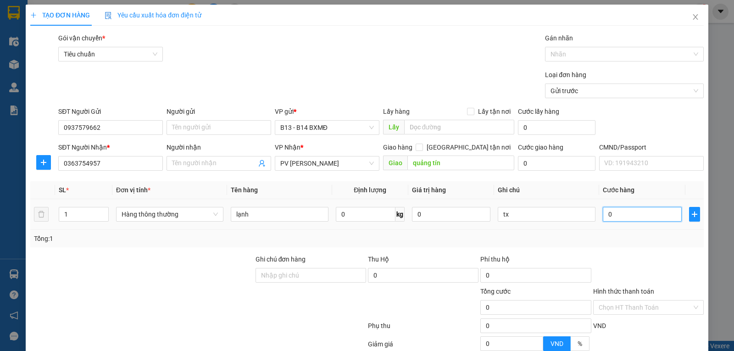
type input "8"
type input "80"
type input "800"
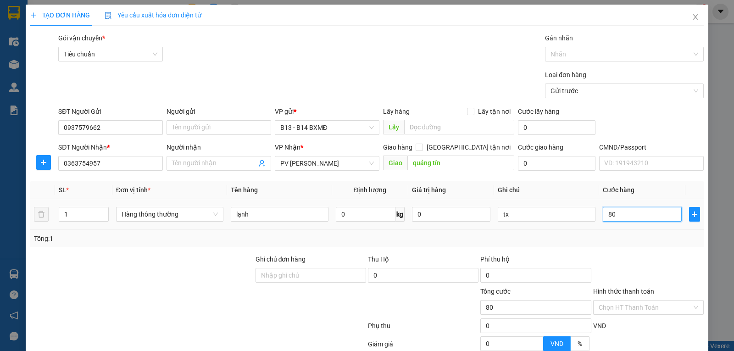
type input "800"
type input "8.000"
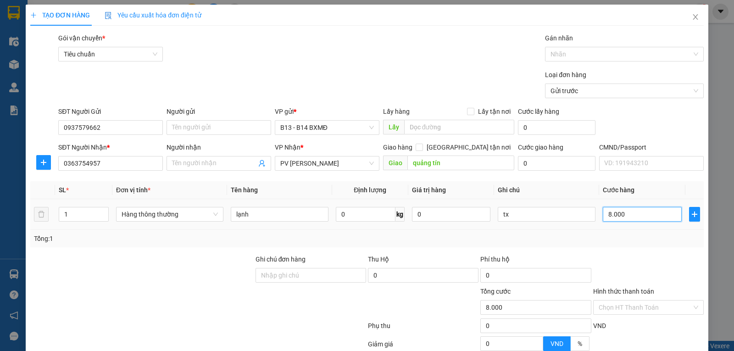
type input "80.000"
type input "800.000"
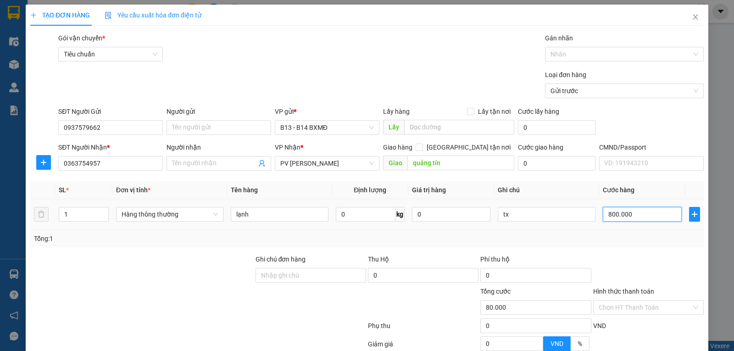
type input "800.000"
type input "80.000"
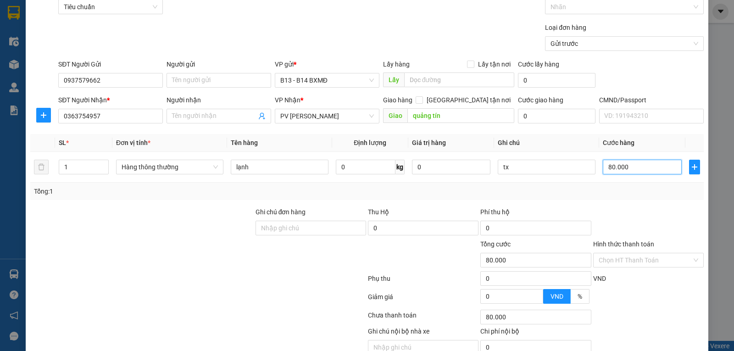
scroll to position [92, 0]
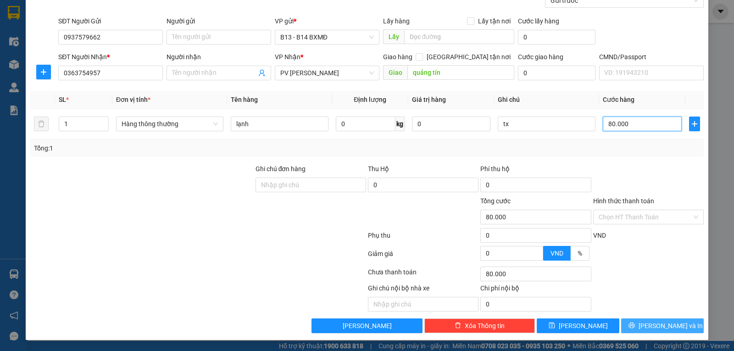
type input "80.000"
click at [655, 326] on span "[PERSON_NAME] và In" at bounding box center [670, 326] width 64 height 10
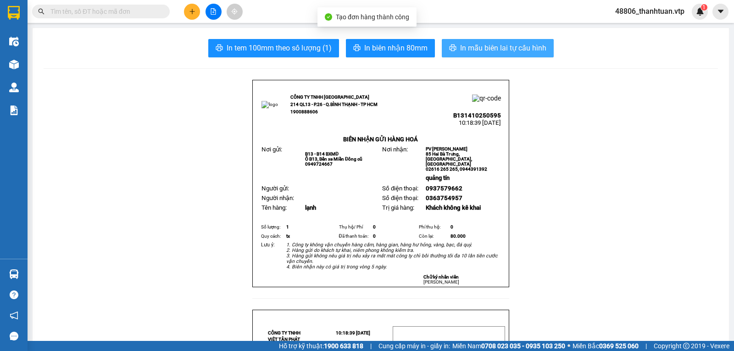
drag, startPoint x: 478, startPoint y: 53, endPoint x: 472, endPoint y: 55, distance: 6.6
click at [476, 53] on span "In mẫu biên lai tự cấu hình" at bounding box center [503, 47] width 86 height 11
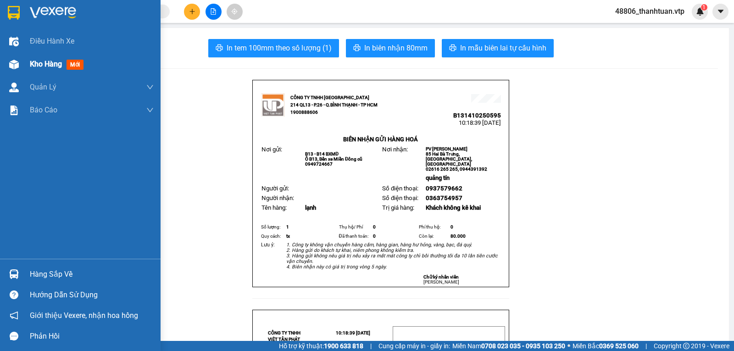
click at [44, 64] on span "Kho hàng" at bounding box center [46, 64] width 32 height 9
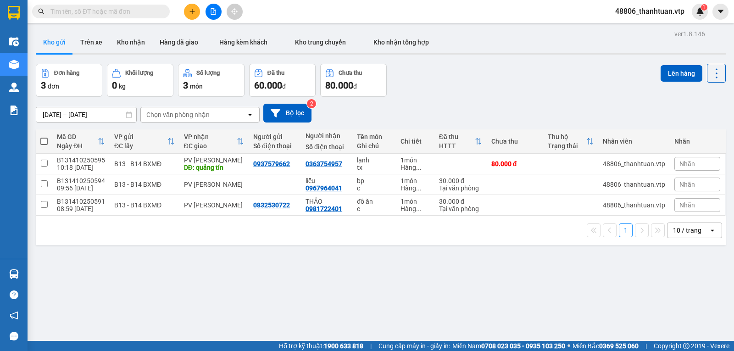
click at [144, 254] on div "ver 1.8.146 Kho gửi Trên xe Kho nhận Hàng đã giao Hàng kèm khách Kho trung chuy…" at bounding box center [380, 203] width 697 height 351
click at [45, 166] on input "checkbox" at bounding box center [44, 163] width 7 height 7
checkbox input "true"
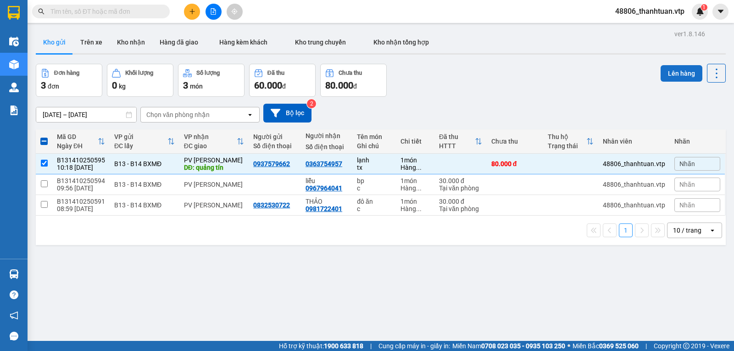
click at [663, 75] on button "Lên hàng" at bounding box center [681, 73] width 42 height 17
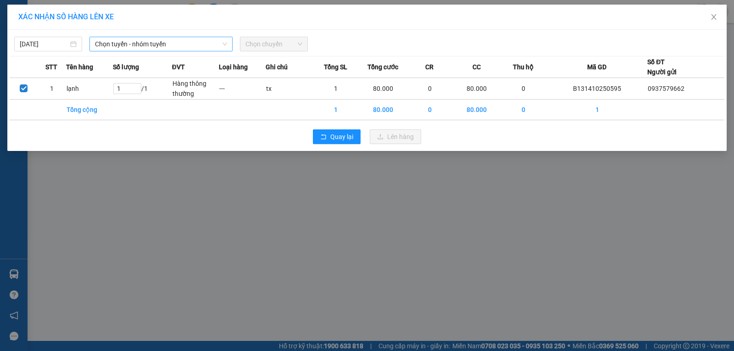
click at [197, 43] on span "Chọn tuyến - nhóm tuyến" at bounding box center [161, 44] width 132 height 14
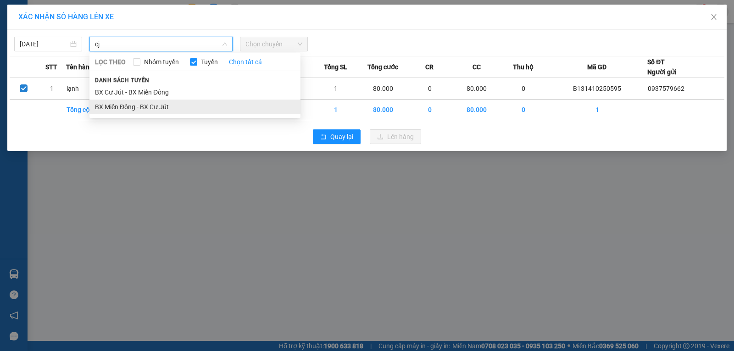
type input "cj"
click at [163, 111] on li "BX Miền Đông - BX Cư Jút" at bounding box center [194, 107] width 211 height 15
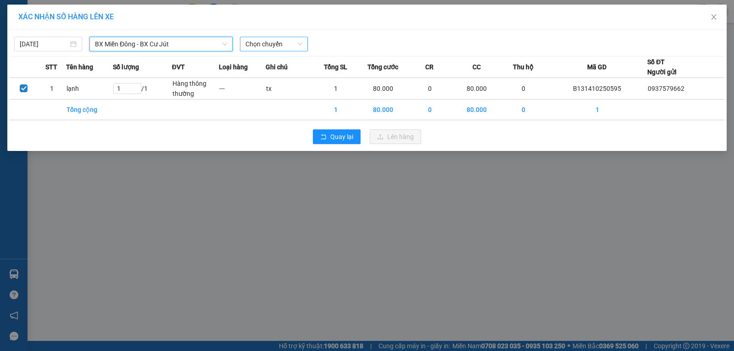
click at [282, 44] on span "Chọn chuyến" at bounding box center [273, 44] width 57 height 14
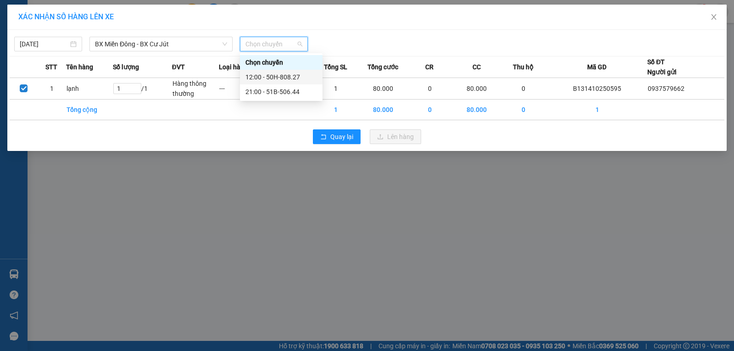
click at [266, 79] on div "12:00 - 50H-808.27" at bounding box center [281, 77] width 72 height 10
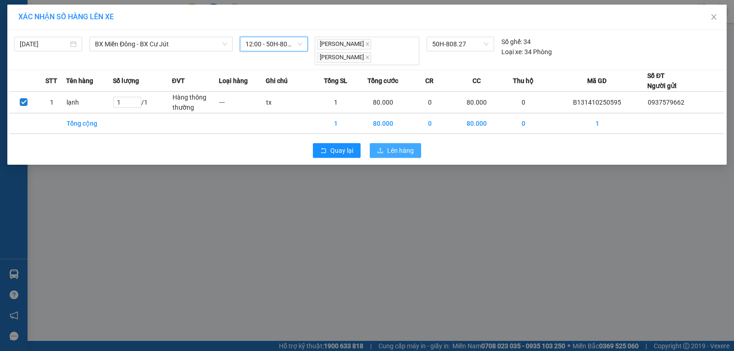
click at [387, 151] on button "Lên hàng" at bounding box center [395, 150] width 51 height 15
